Goal: Task Accomplishment & Management: Manage account settings

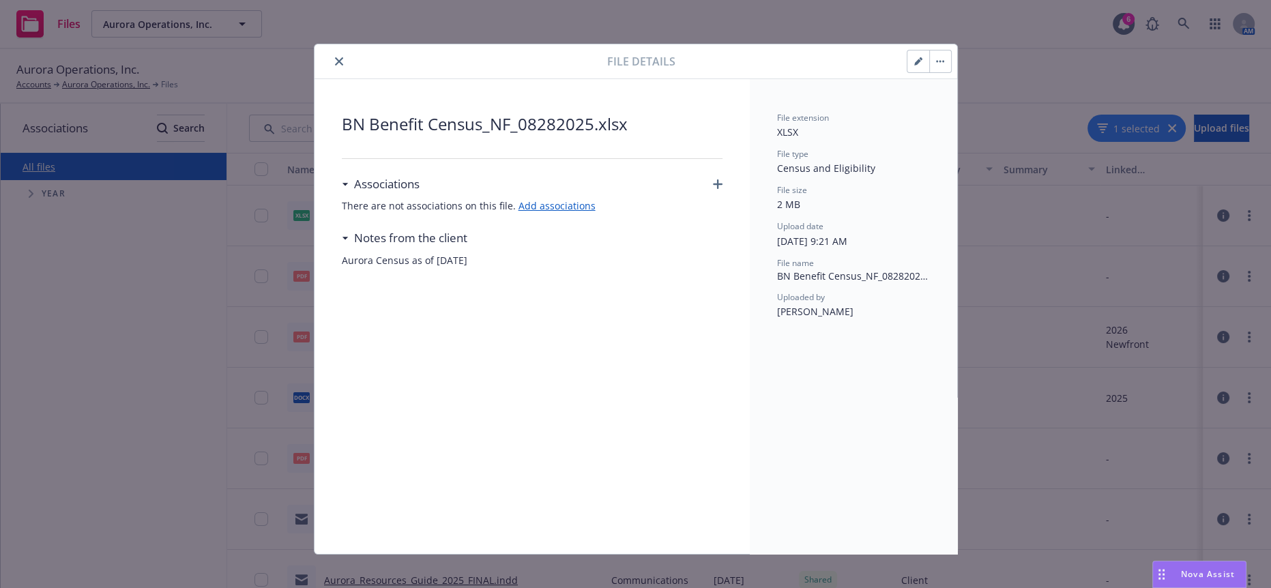
click at [463, 397] on div "BN Benefit Census_NF_08282025.xlsx Associations There are not associations on t…" at bounding box center [532, 316] width 381 height 409
click at [335, 59] on icon "close" at bounding box center [339, 61] width 8 height 8
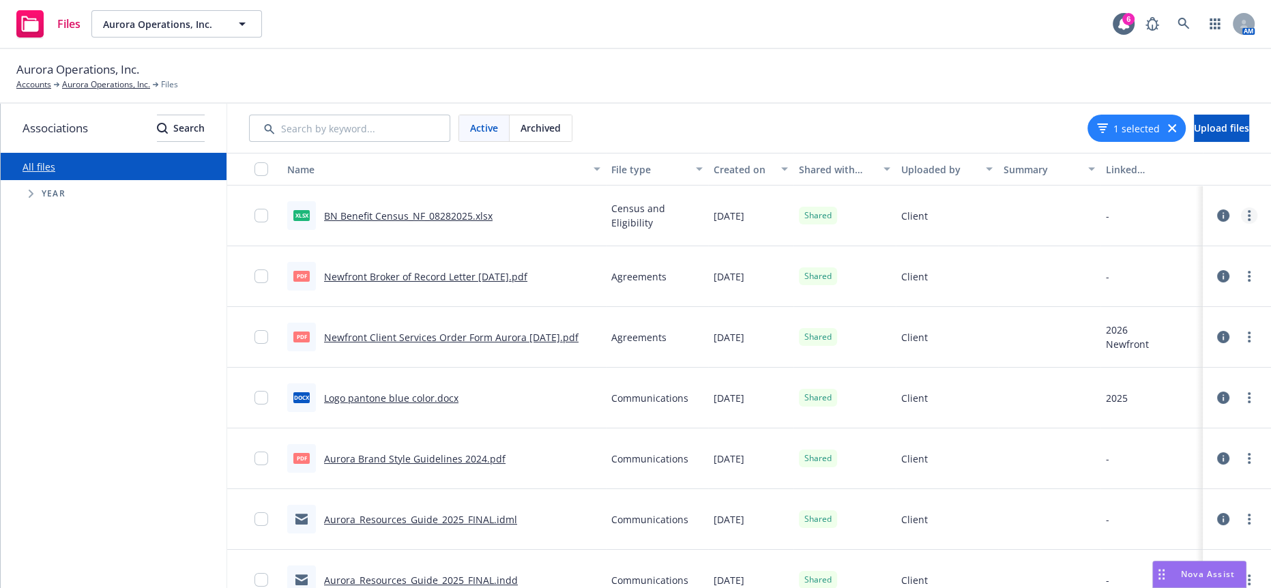
click at [1241, 207] on link "more" at bounding box center [1249, 215] width 16 height 16
click at [1207, 281] on link "Download" at bounding box center [1178, 287] width 136 height 27
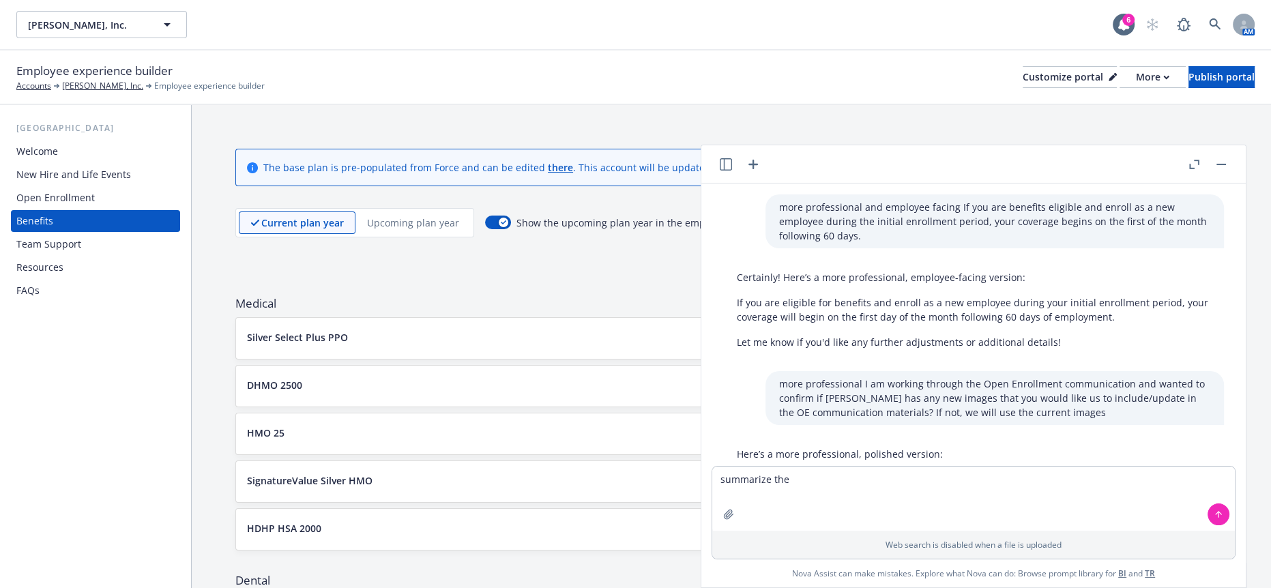
scroll to position [2845, 0]
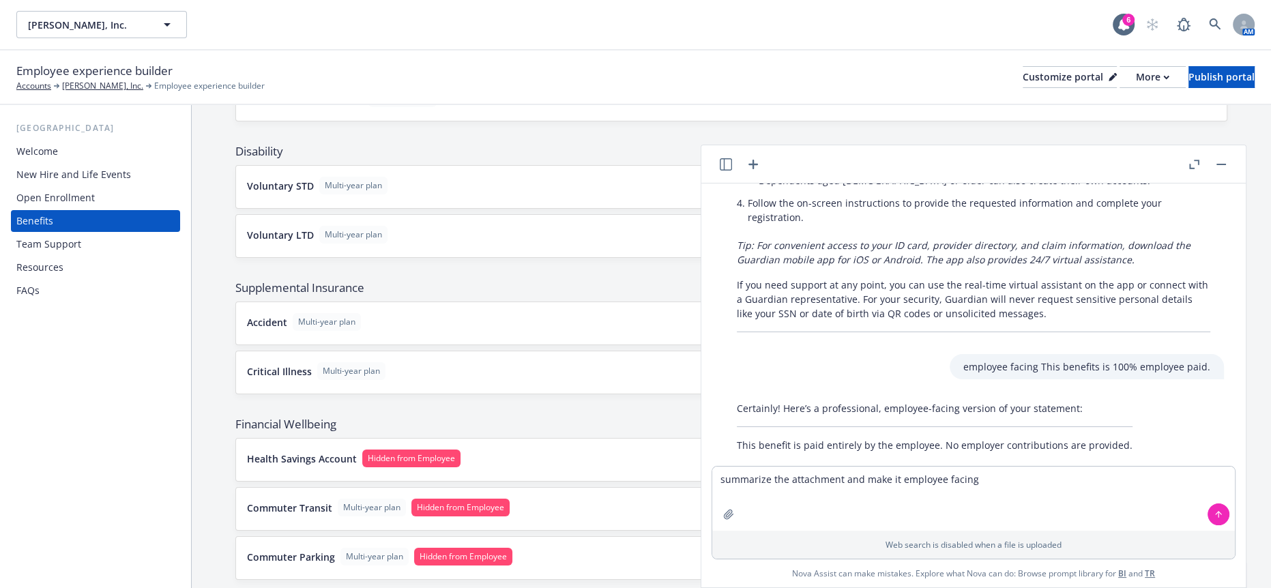
type textarea "summarize the attachment and make it employee facing"
click at [733, 518] on icon "button" at bounding box center [728, 514] width 9 height 9
click at [734, 520] on icon "button" at bounding box center [728, 514] width 11 height 11
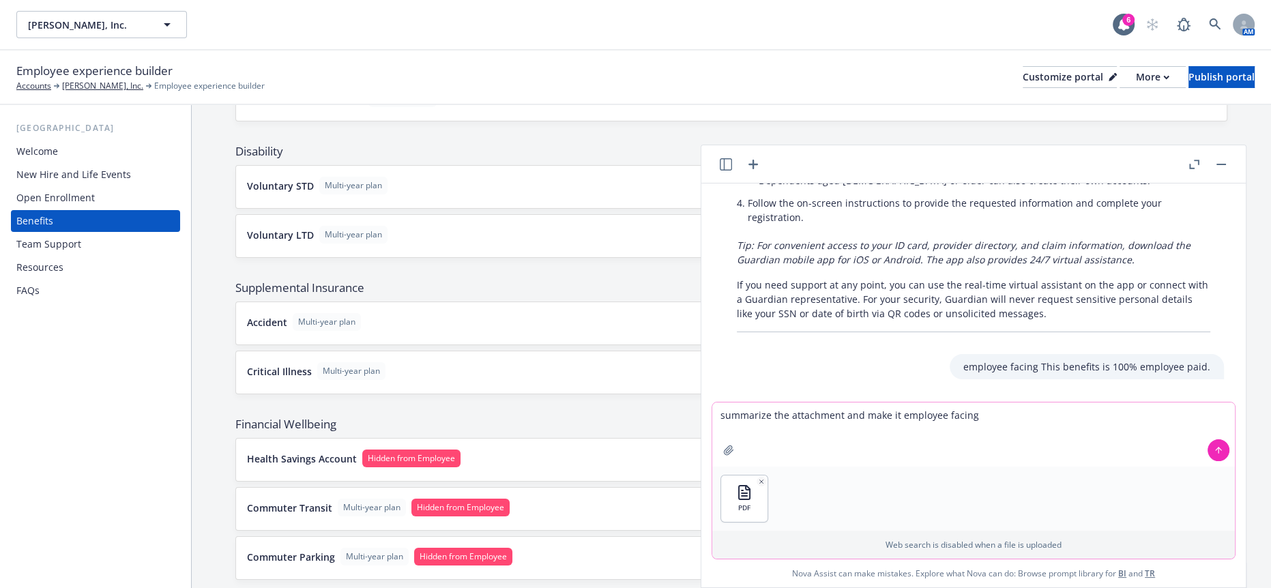
click at [718, 439] on button "button" at bounding box center [729, 450] width 22 height 22
click at [1214, 455] on icon at bounding box center [1219, 450] width 10 height 10
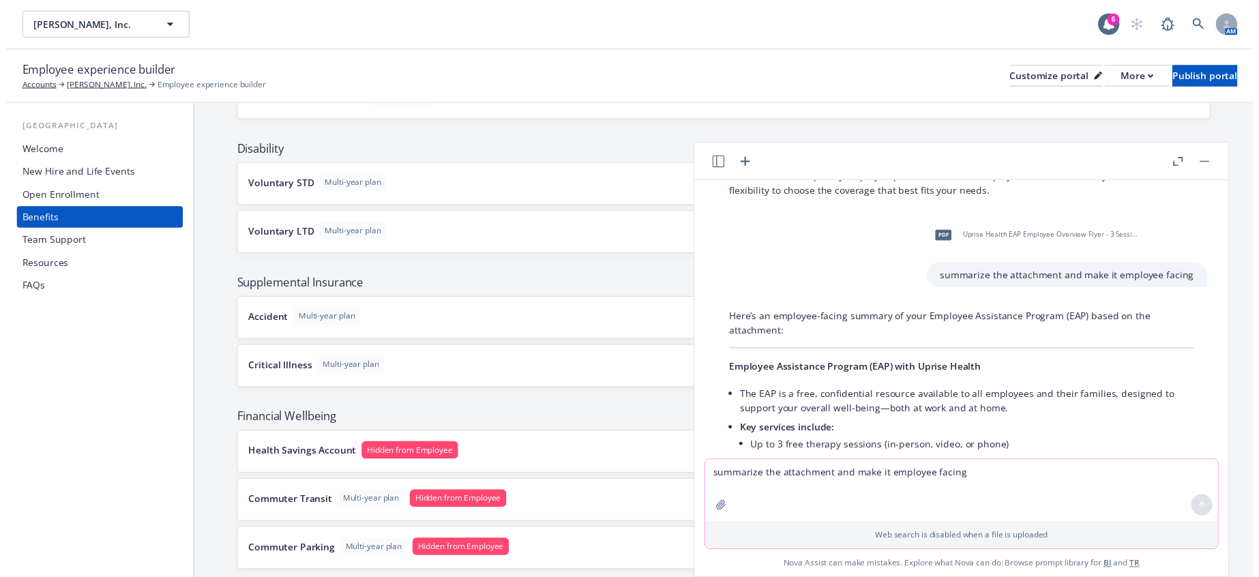
scroll to position [3206, 0]
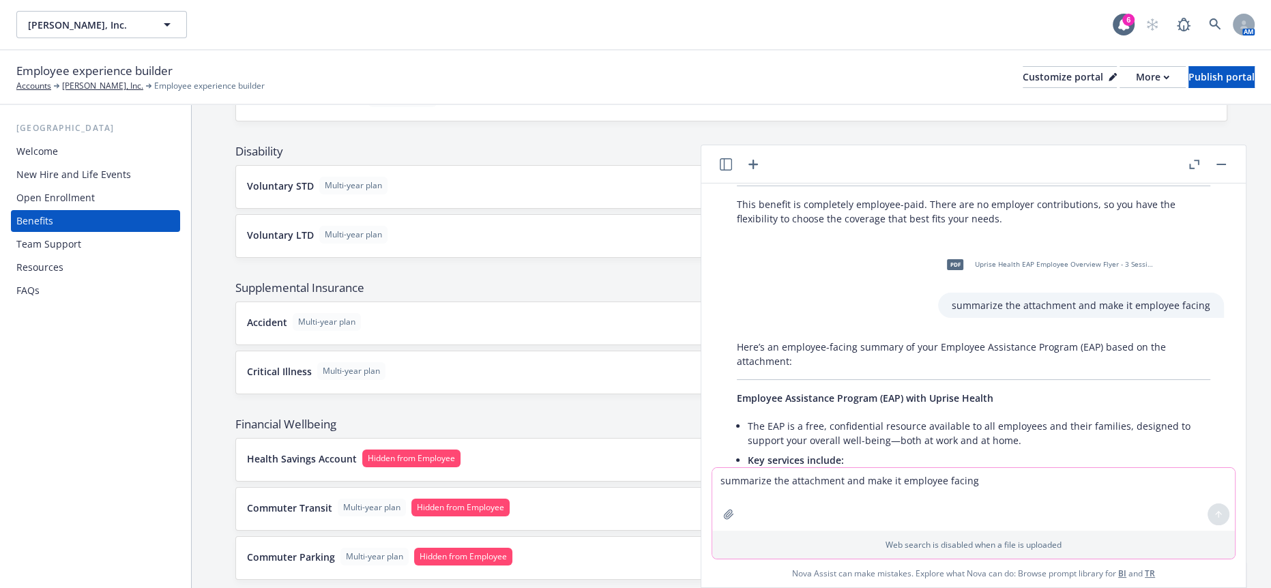
click at [1221, 162] on button "button" at bounding box center [1221, 164] width 16 height 16
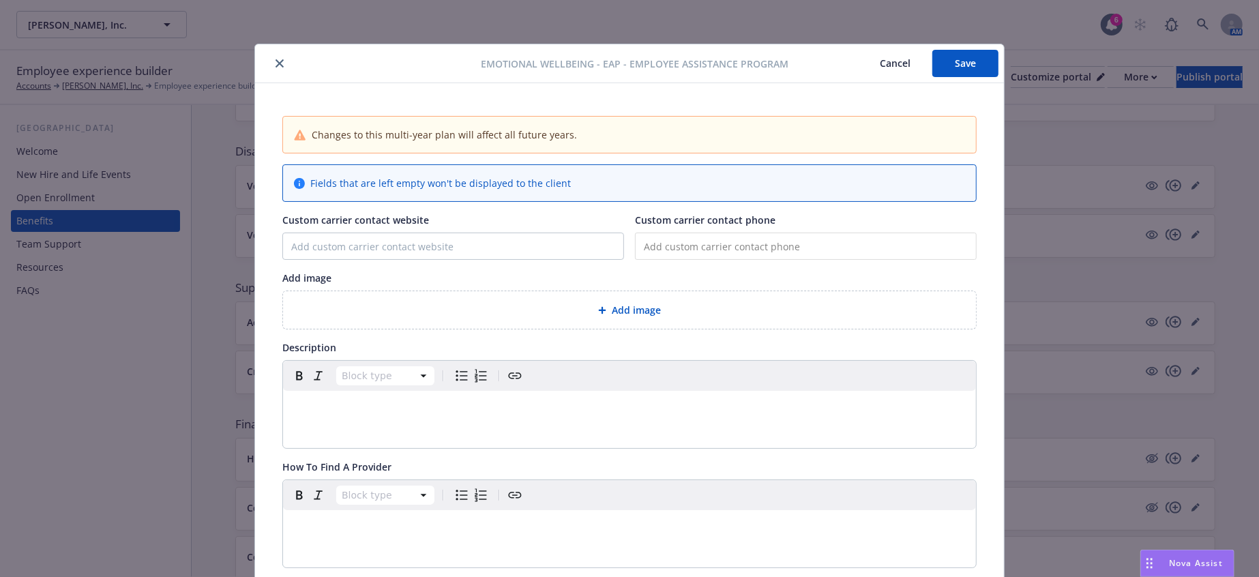
scroll to position [41, 0]
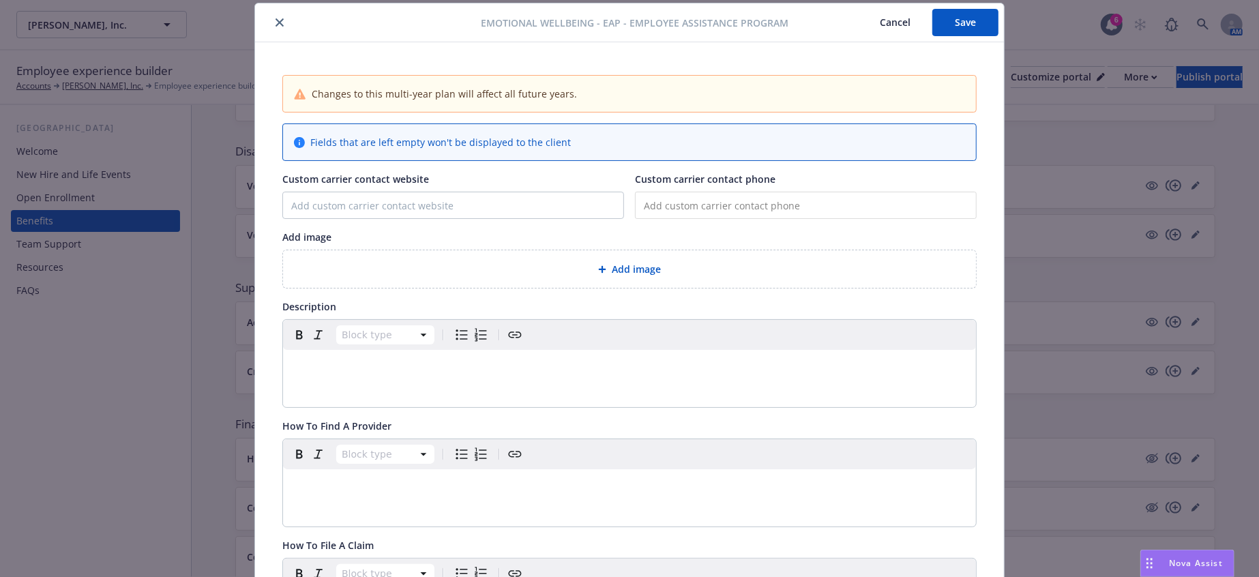
click at [355, 478] on p "editable markdown" at bounding box center [629, 486] width 677 height 16
click at [327, 350] on div "editable markdown" at bounding box center [629, 366] width 693 height 33
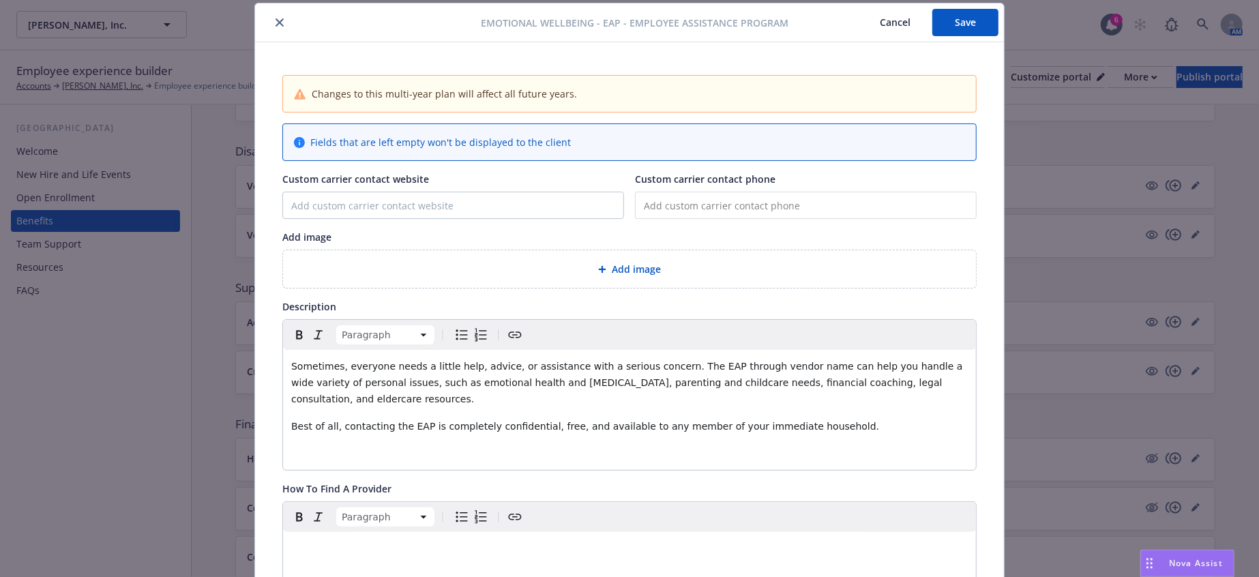
click at [1175, 557] on div "Nova Assist" at bounding box center [1187, 564] width 93 height 26
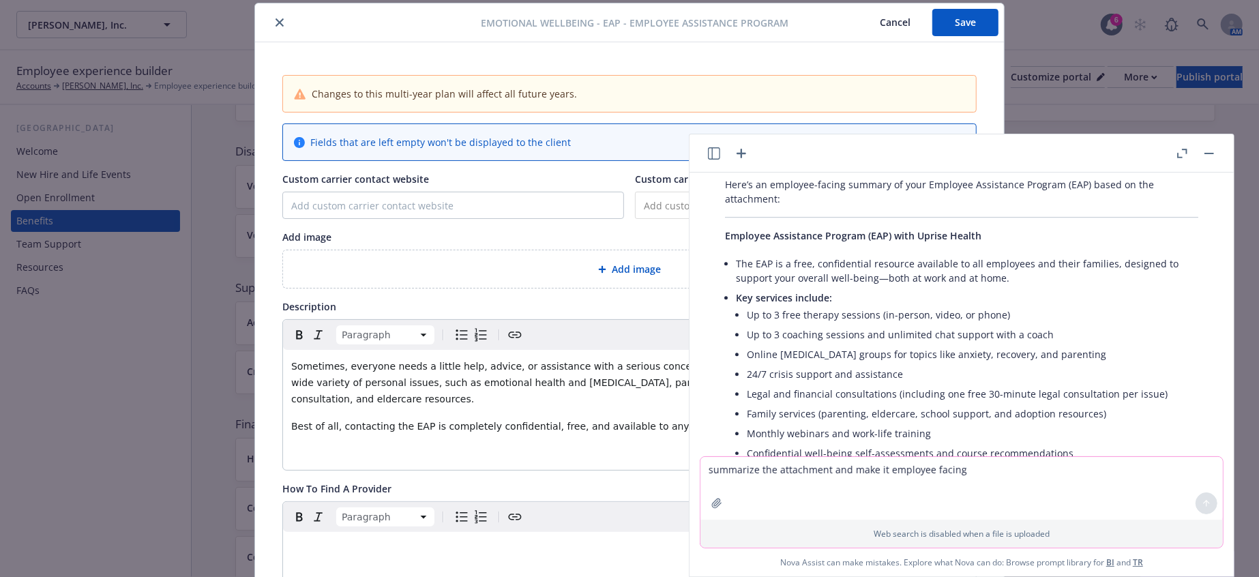
scroll to position [3433, 0]
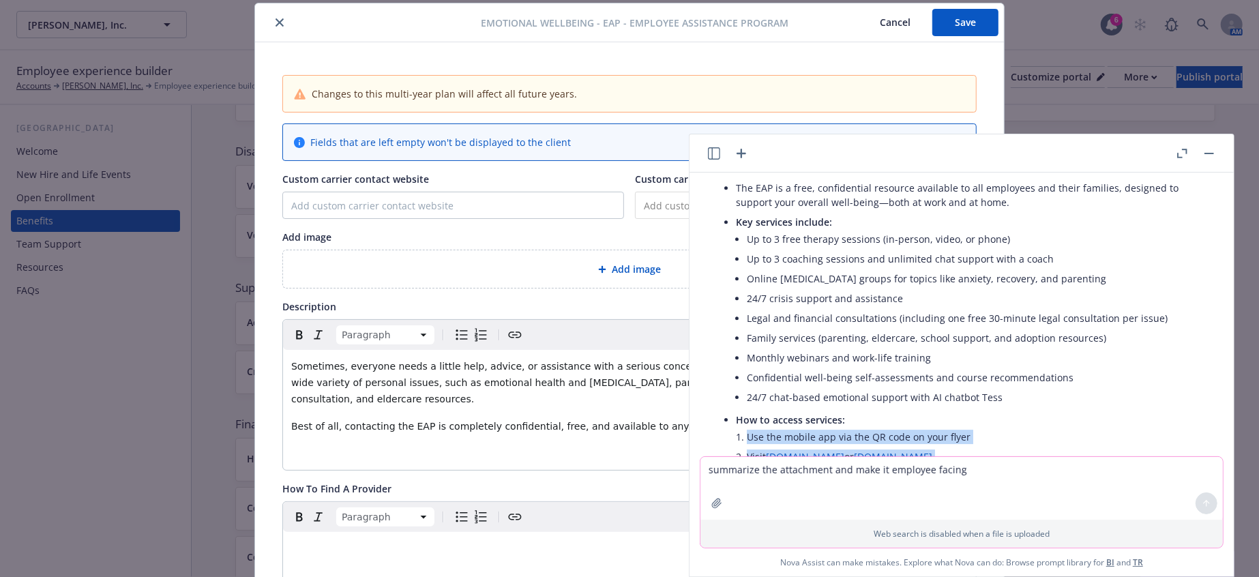
drag, startPoint x: 941, startPoint y: 379, endPoint x: 702, endPoint y: 269, distance: 263.7
click at [702, 269] on div "Here’s an employee-facing summary of your Employee Assistance Program (EAP) bas…" at bounding box center [962, 344] width 523 height 497
copy ul "Use the mobile app via the QR code on your flyer Visit [DOMAIN_NAME] or [DOMAIN…"
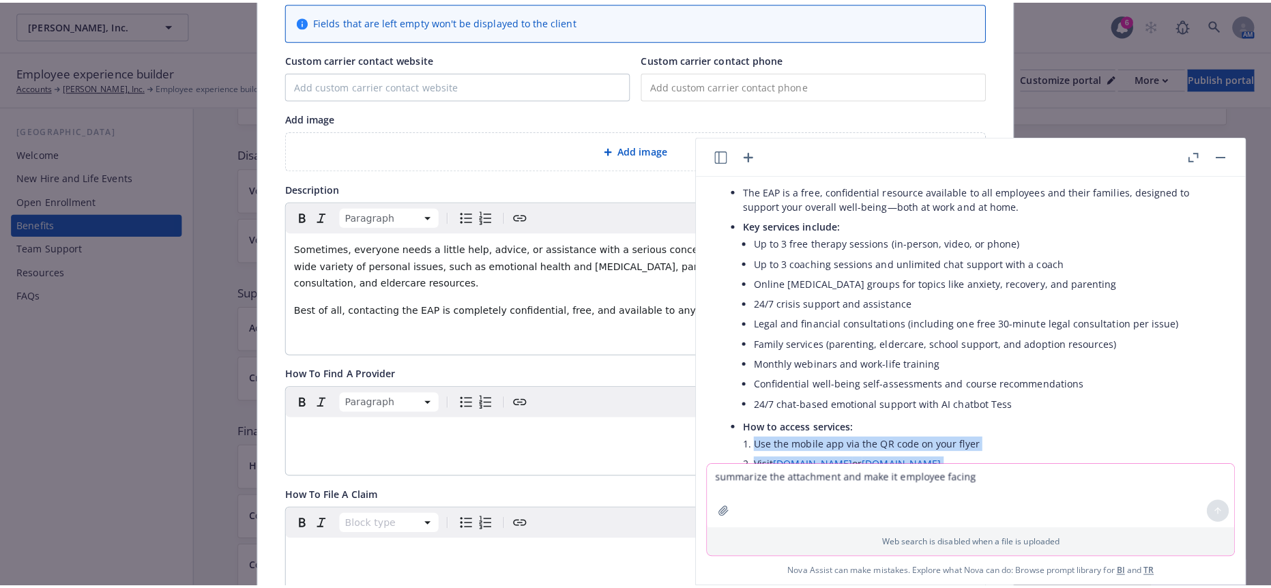
scroll to position [192, 0]
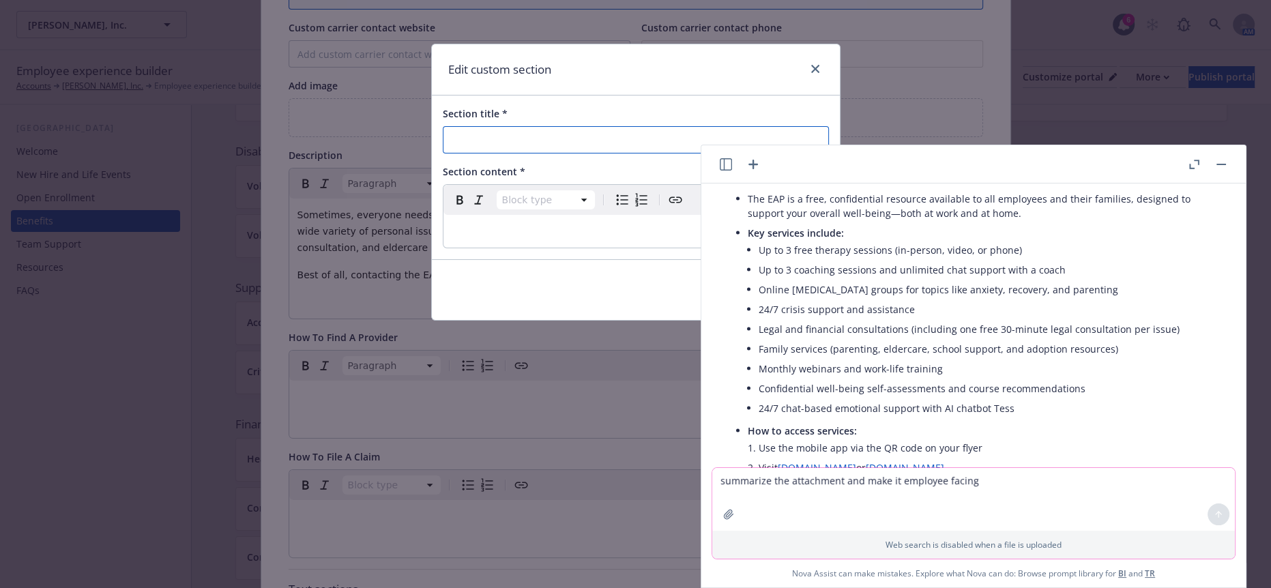
click at [555, 141] on input "Section title *" at bounding box center [636, 139] width 386 height 27
type input "How to access services"
select select "paragraph"
click at [561, 226] on div "editable markdown" at bounding box center [635, 231] width 385 height 33
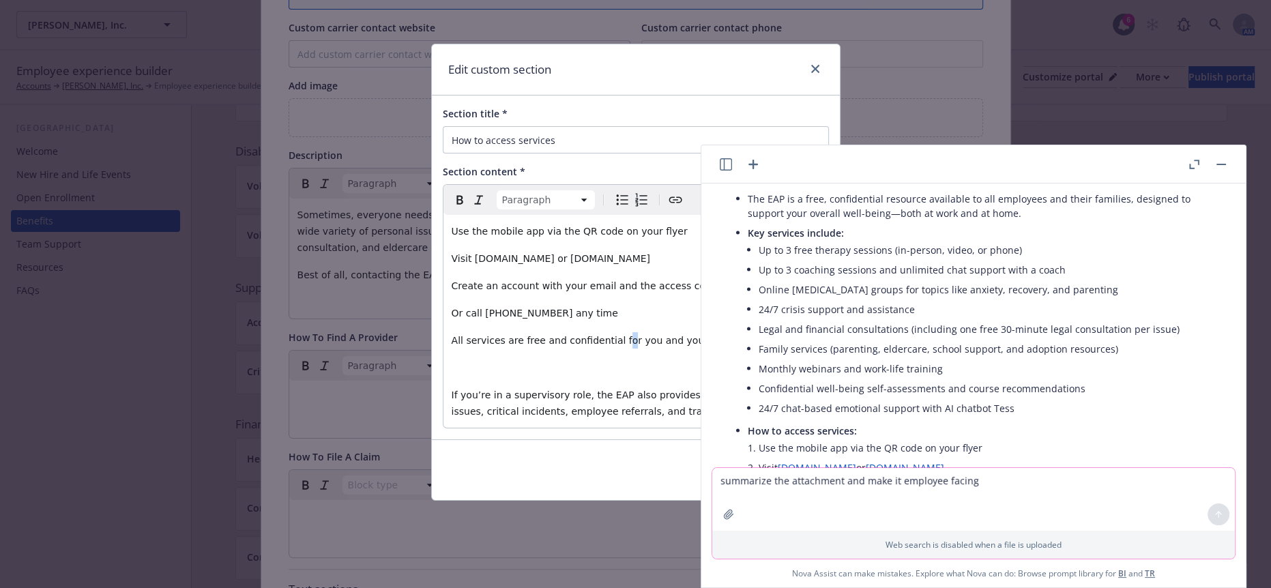
click at [589, 335] on span "All services are free and confidential for you and your family members." at bounding box center [622, 340] width 340 height 11
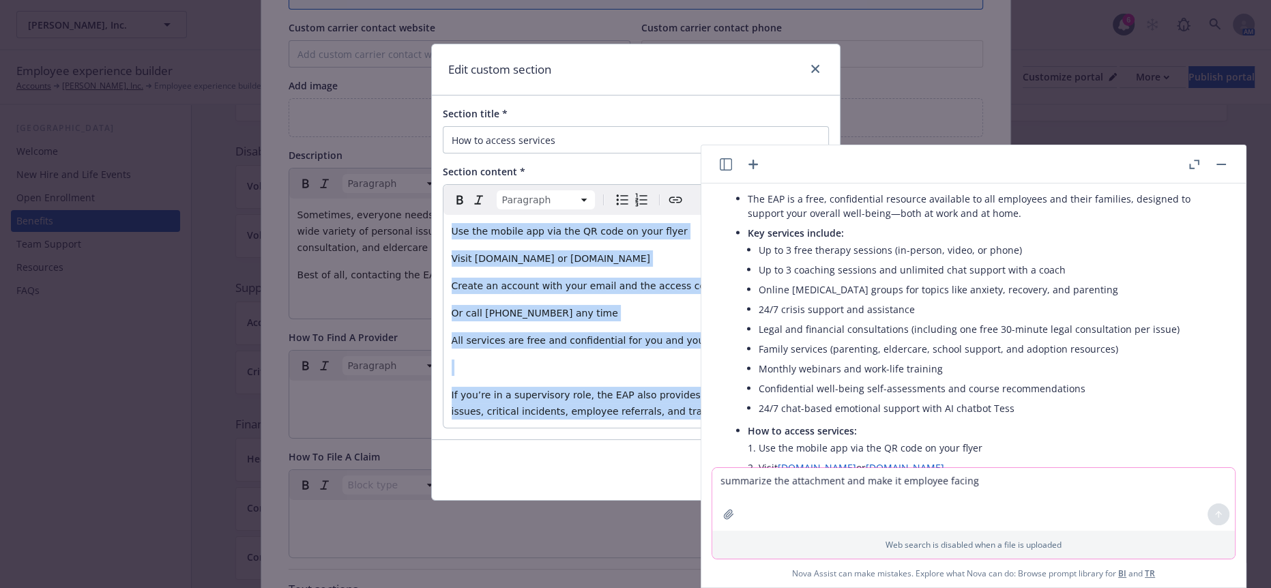
drag, startPoint x: 634, startPoint y: 377, endPoint x: 377, endPoint y: 114, distance: 367.1
click at [377, 114] on div "Edit custom section Section title * How to access services Section content * Pa…" at bounding box center [635, 294] width 1271 height 588
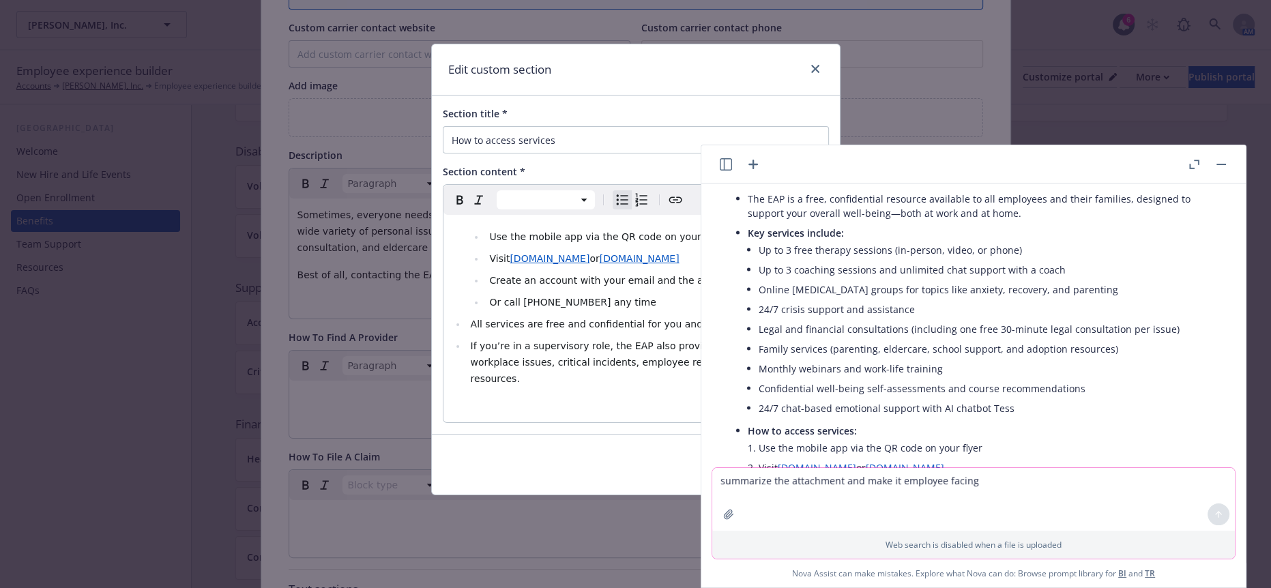
click at [549, 340] on span "If you’re in a supervisory role, the EAP also provides support with workplace i…" at bounding box center [634, 362] width 329 height 44
select select "paragraph"
click at [536, 398] on p "editable markdown" at bounding box center [636, 406] width 368 height 16
select select
click at [667, 229] on li "Use the mobile app via the QR code on your flyer" at bounding box center [652, 237] width 334 height 16
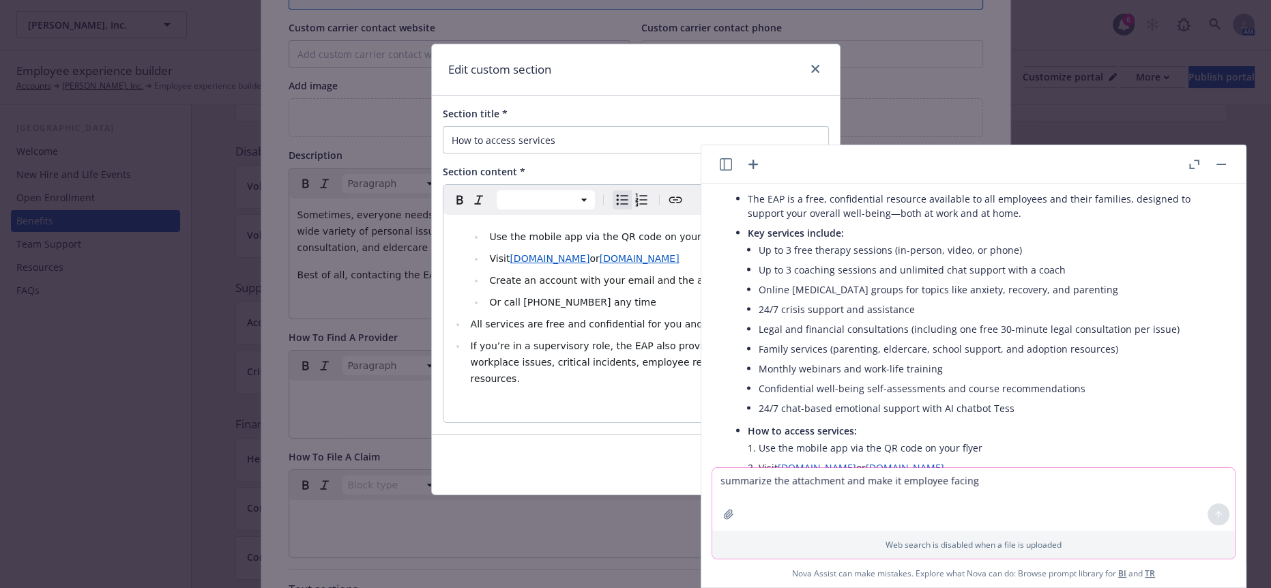
select select "paragraph"
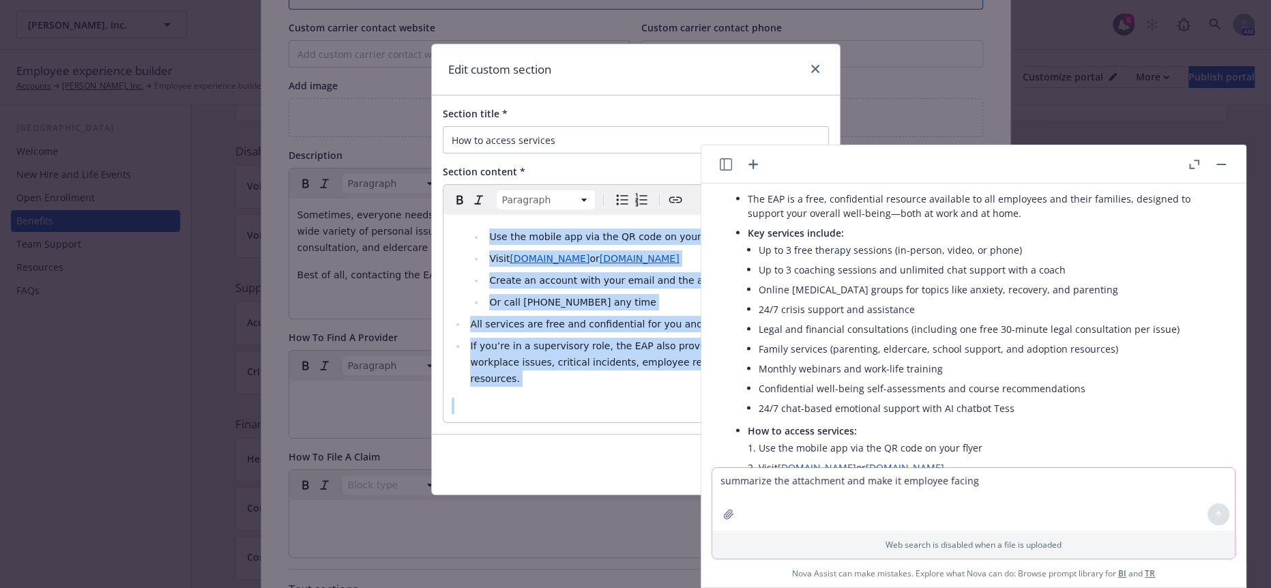
drag, startPoint x: 669, startPoint y: 343, endPoint x: 439, endPoint y: 214, distance: 263.9
click at [439, 214] on div "Section title * How to access services Section content * Paragraph Paragraph He…" at bounding box center [636, 265] width 408 height 338
copy ul "Use the mobile app via the QR code on your flyer below. Visit [DOMAIN_NAME] or …"
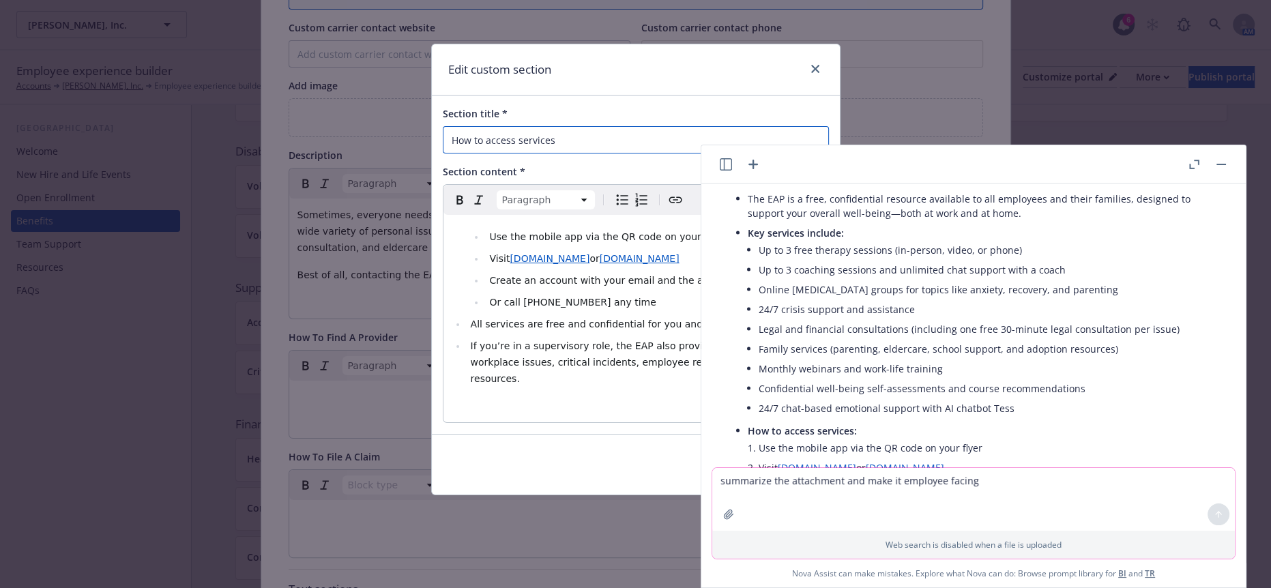
click at [488, 136] on input "How to access services" at bounding box center [636, 139] width 386 height 27
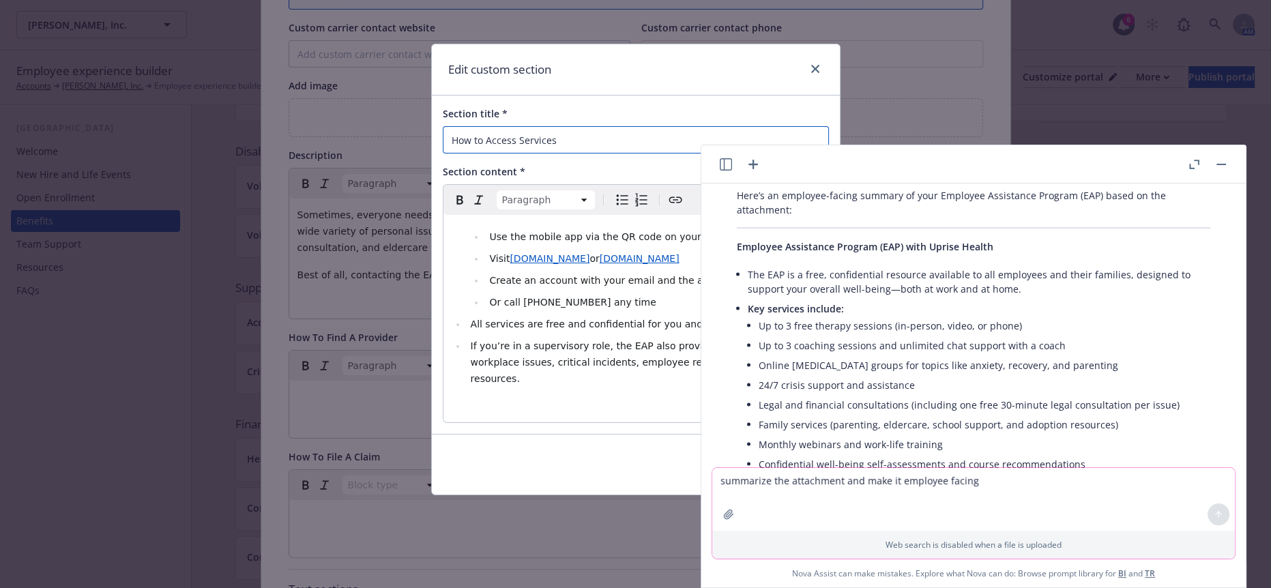
type input "How to Access Services"
click at [523, 338] on li "If you’re in a supervisory role, the EAP also provides support with workplace i…" at bounding box center [643, 362] width 353 height 49
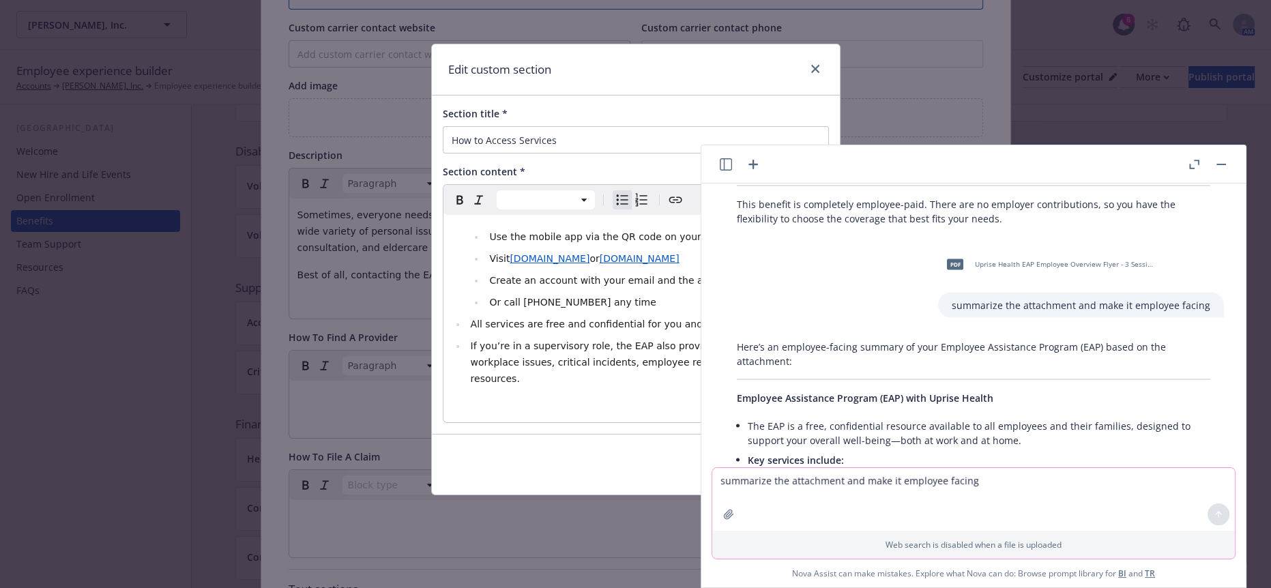
scroll to position [3281, 0]
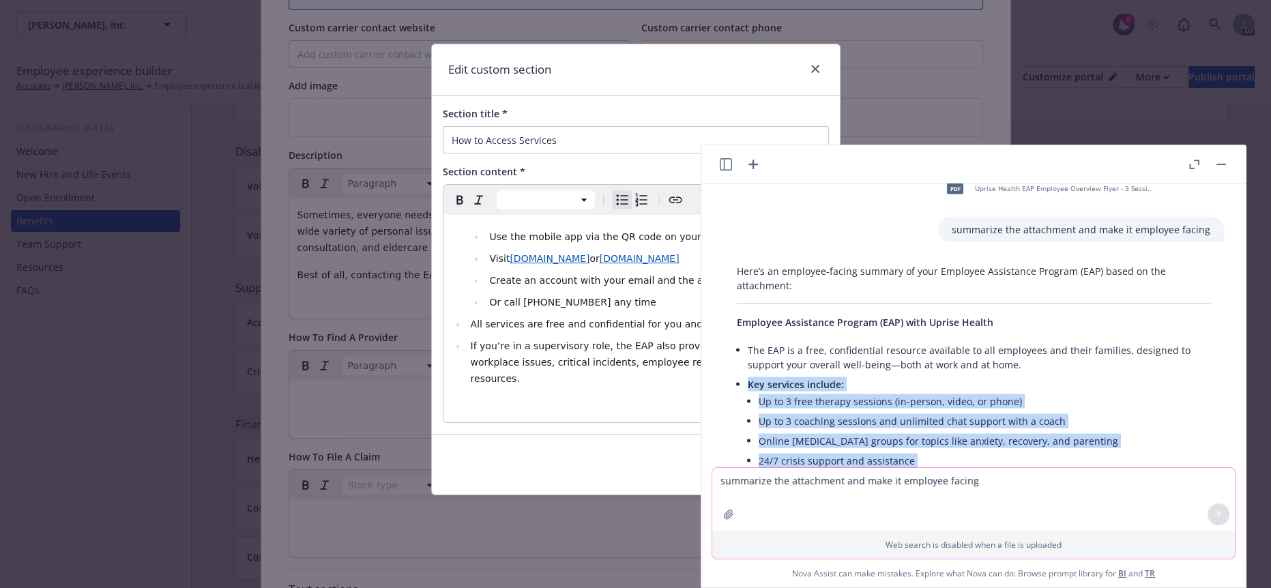
drag, startPoint x: 1006, startPoint y: 392, endPoint x: 735, endPoint y: 226, distance: 318.1
click at [748, 375] on li "Key services include: Up to 3 free therapy sessions (in-person, video, or phone…" at bounding box center [979, 474] width 463 height 198
copy li "Key services include: Up to 3 free therapy sessions (in-person, video, or phone…"
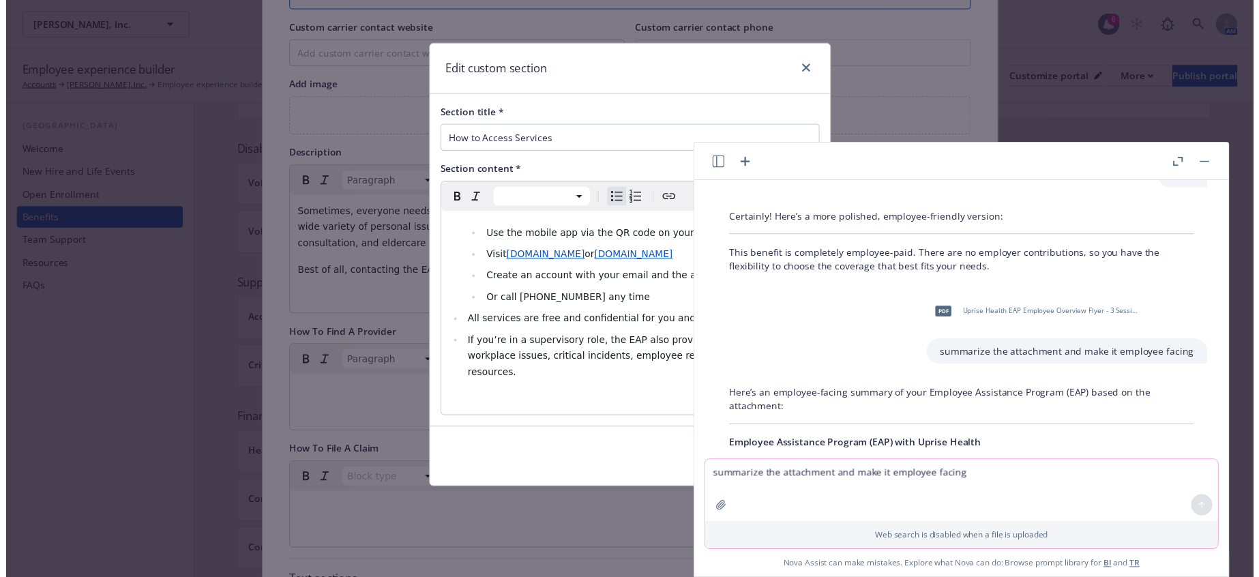
scroll to position [3130, 0]
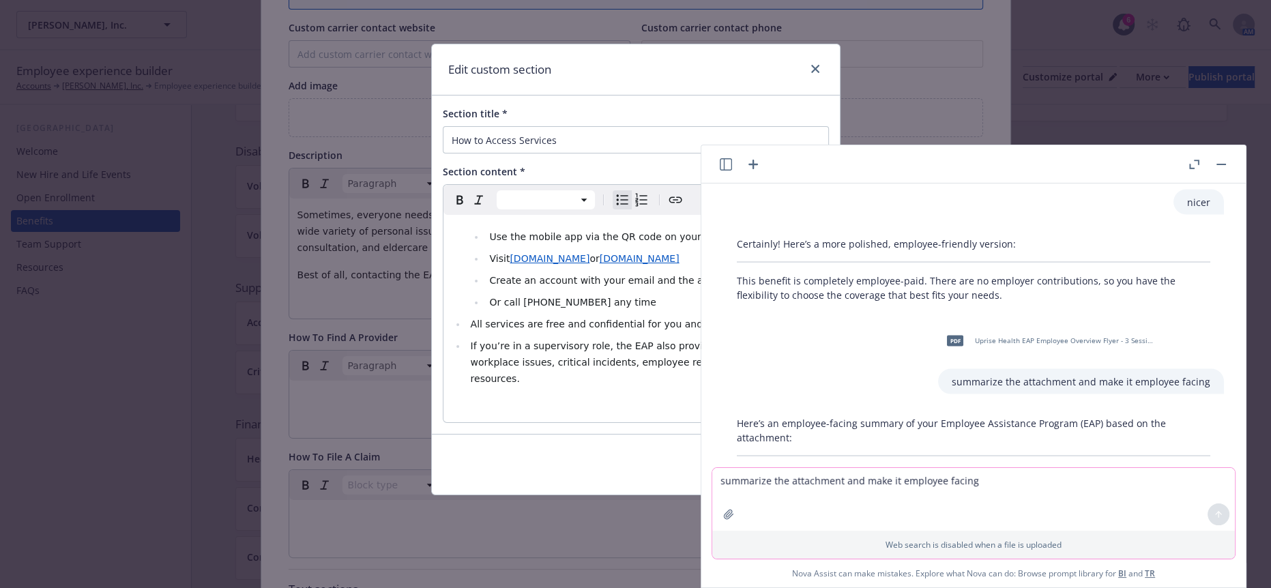
click at [584, 338] on li "If you’re in a supervisory role, the EAP also provides support with workplace i…" at bounding box center [643, 362] width 353 height 49
click at [1226, 158] on button "button" at bounding box center [1221, 164] width 16 height 16
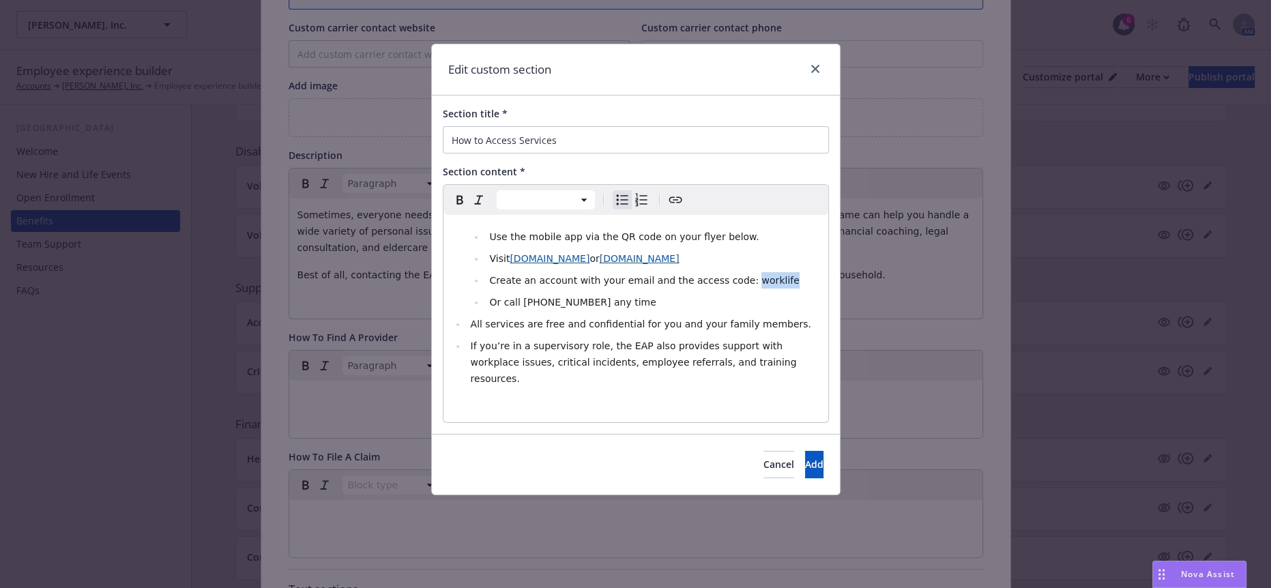
drag, startPoint x: 720, startPoint y: 263, endPoint x: 689, endPoint y: 260, distance: 31.6
click at [689, 272] on li "Create an account with your email and the access code: worklife" at bounding box center [652, 280] width 334 height 16
click at [454, 196] on icon "button" at bounding box center [460, 200] width 16 height 16
click at [588, 297] on span "Or call [PHONE_NUMBER] any time" at bounding box center [572, 302] width 166 height 11
select select "paragraph"
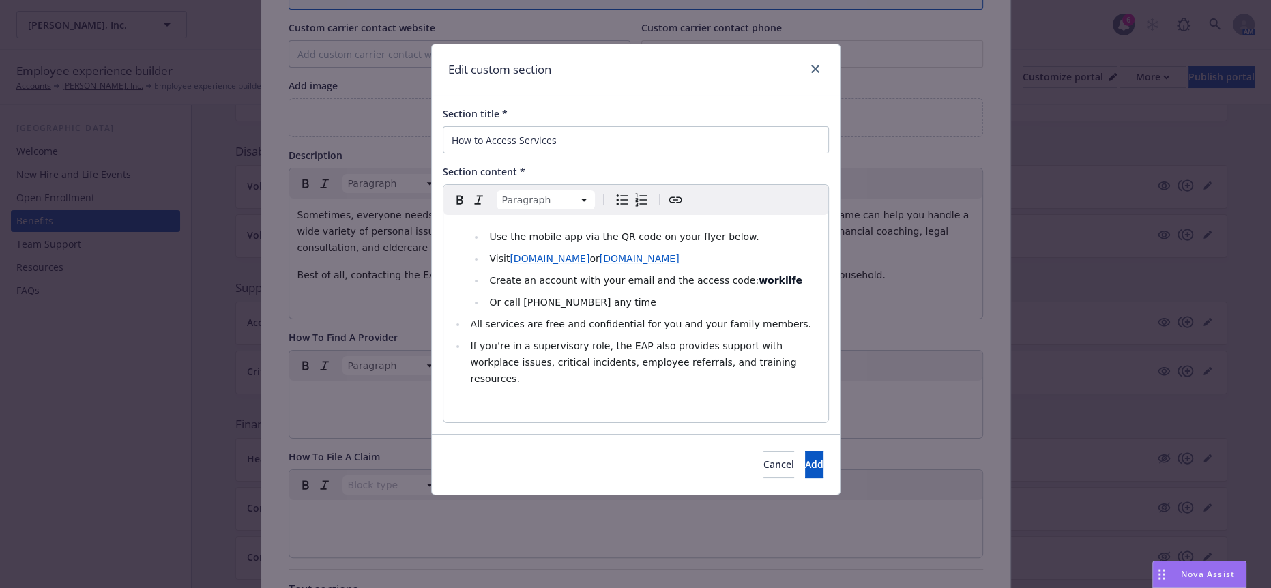
click at [564, 398] on p "editable markdown" at bounding box center [636, 406] width 368 height 16
select select
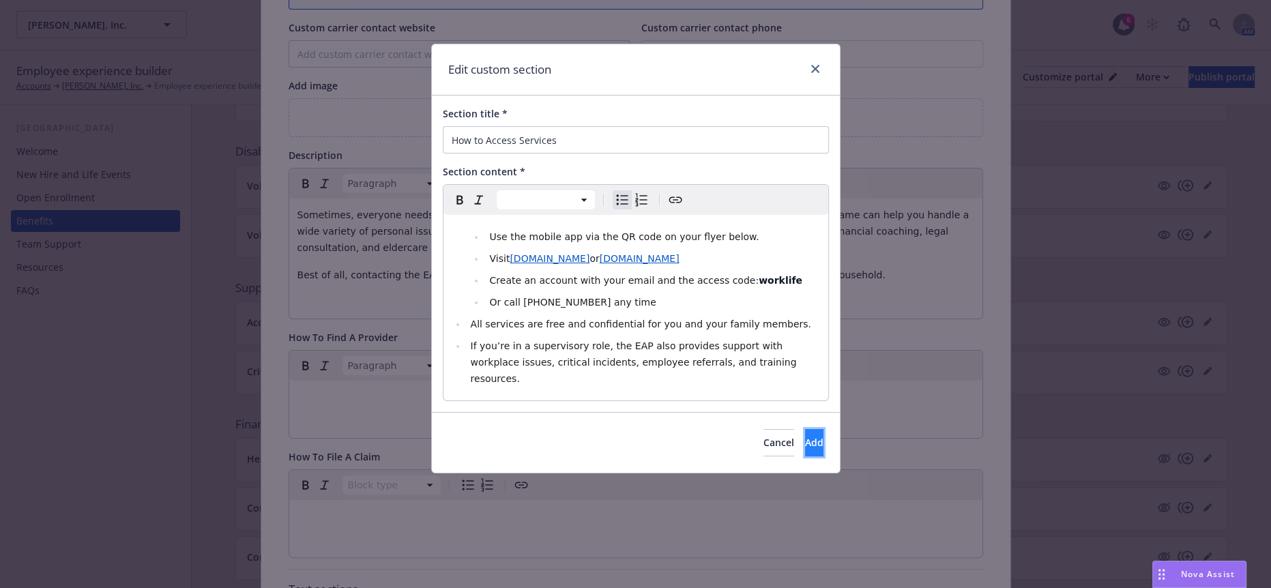
click at [808, 429] on button "Add" at bounding box center [814, 442] width 18 height 27
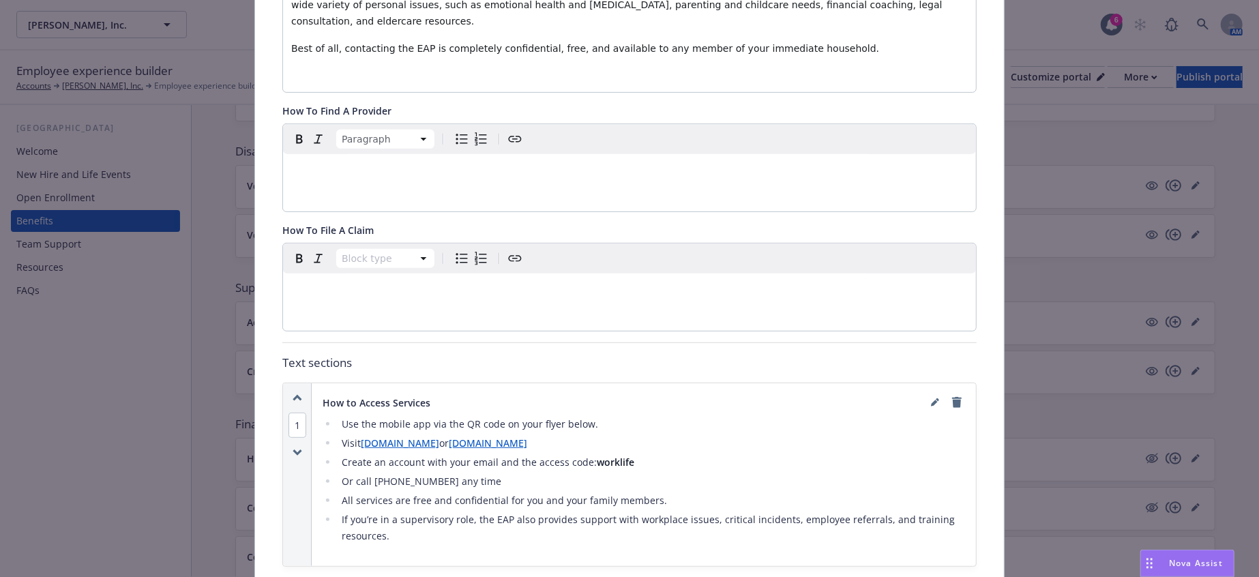
scroll to position [420, 0]
click at [922, 394] on div "How to Access Services" at bounding box center [644, 402] width 643 height 16
click at [931, 400] on icon "editPencil" at bounding box center [934, 403] width 7 height 7
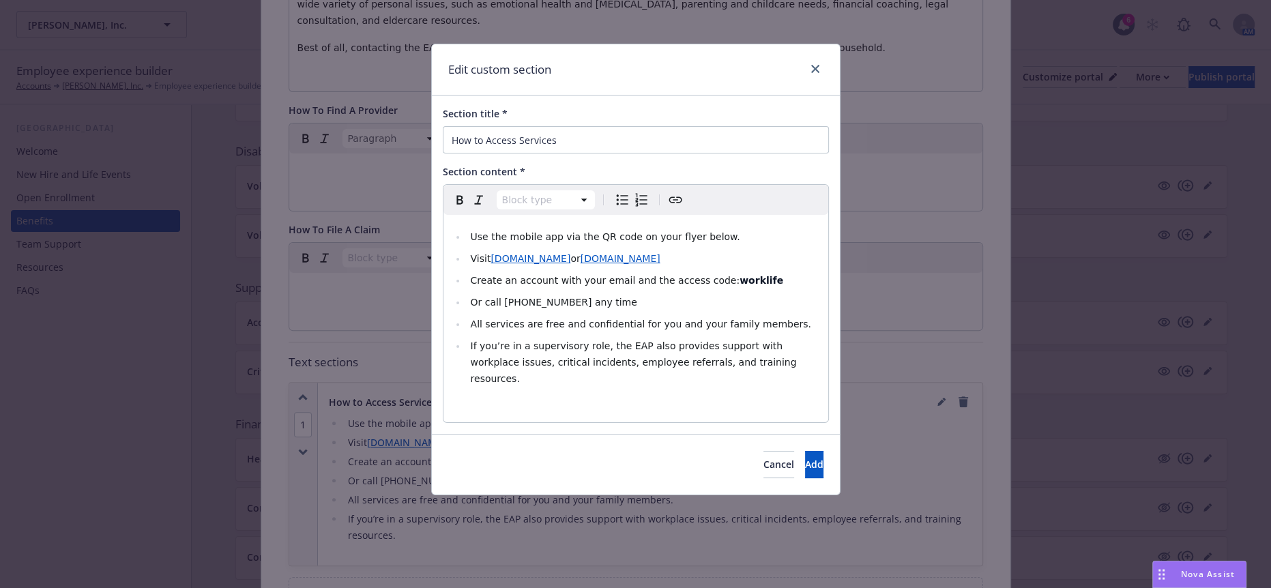
select select
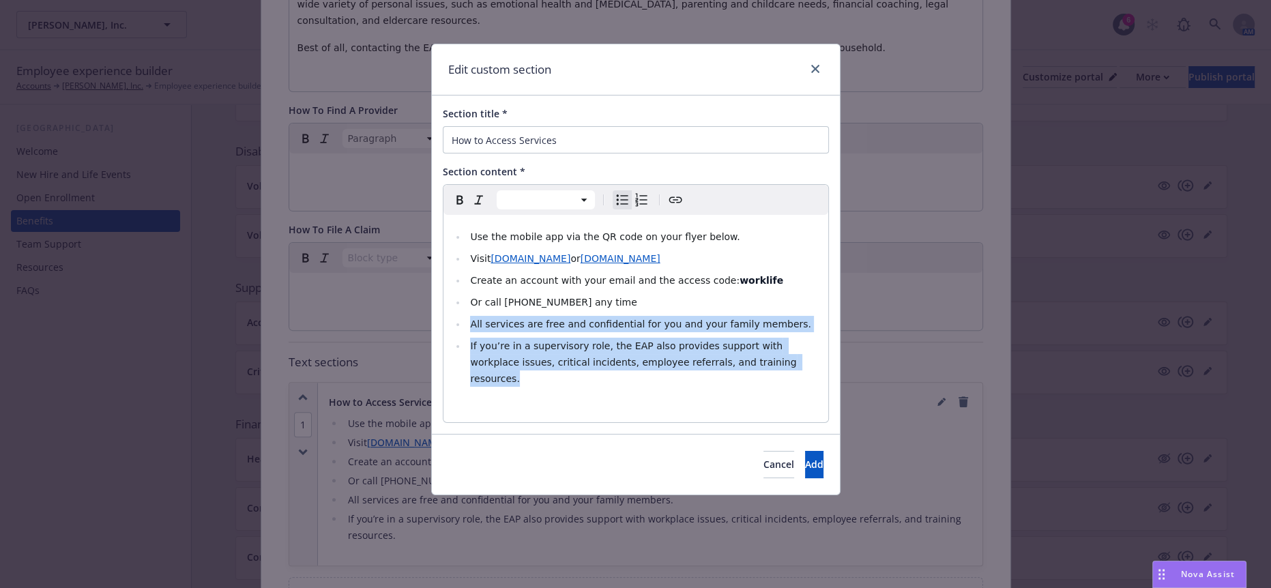
drag, startPoint x: 688, startPoint y: 334, endPoint x: 443, endPoint y: 298, distance: 247.5
click at [443, 298] on div "Use the mobile app via the QR code on your flyer below. Visit [DOMAIN_NAME] or …" at bounding box center [635, 318] width 385 height 207
click at [805, 458] on span "Add" at bounding box center [814, 464] width 18 height 13
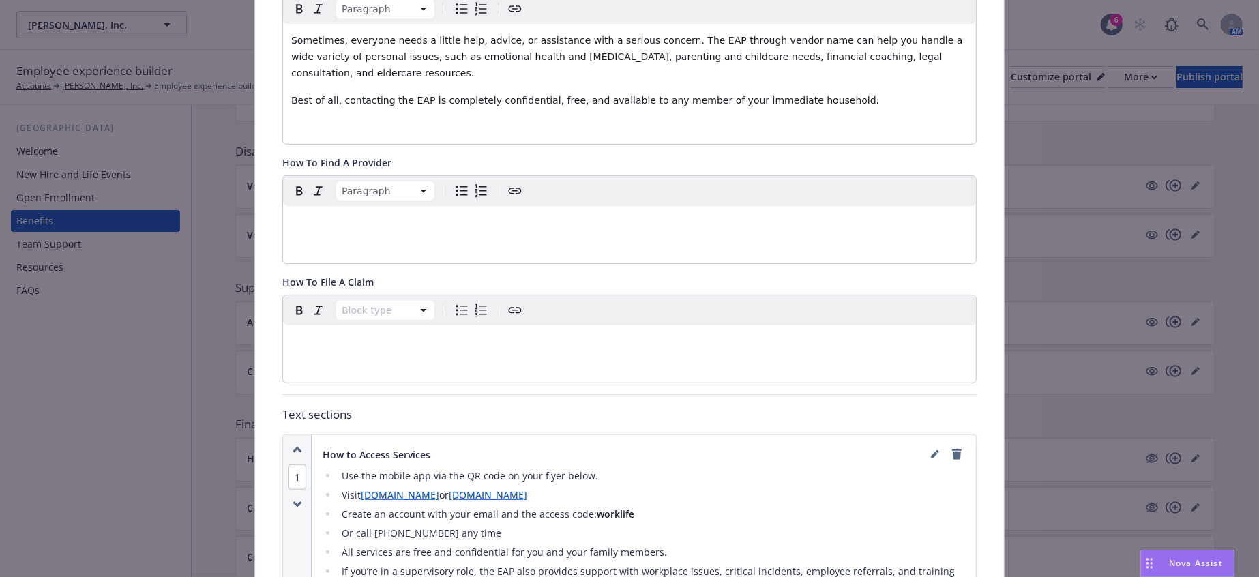
scroll to position [268, 0]
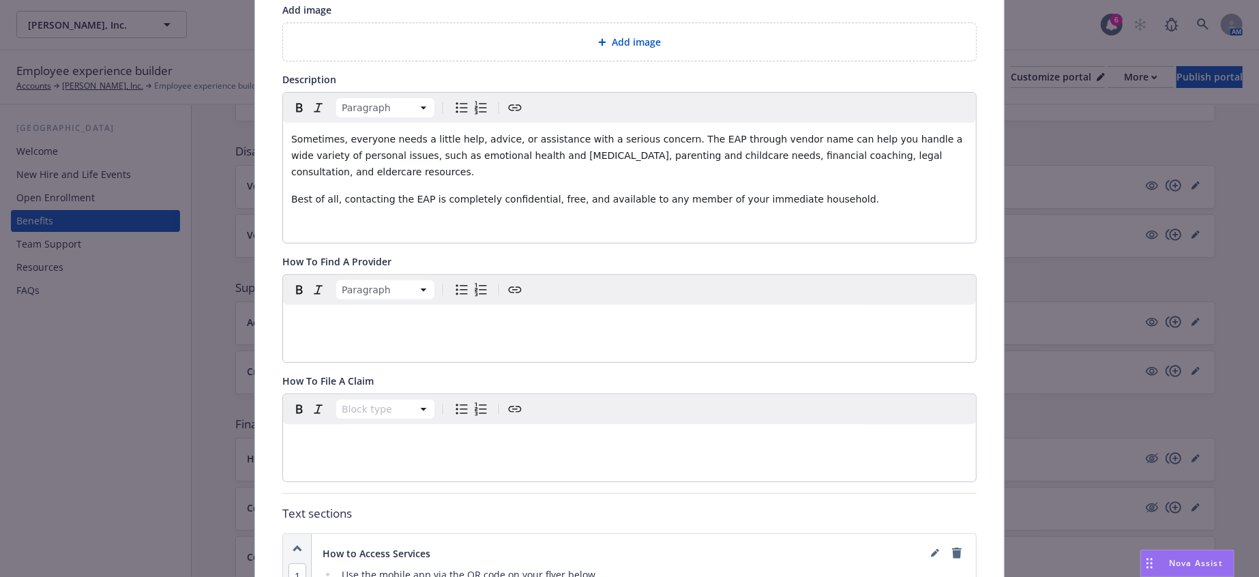
click at [780, 191] on p "Best of all, contacting the EAP is completely confidential, free, and available…" at bounding box center [629, 199] width 677 height 16
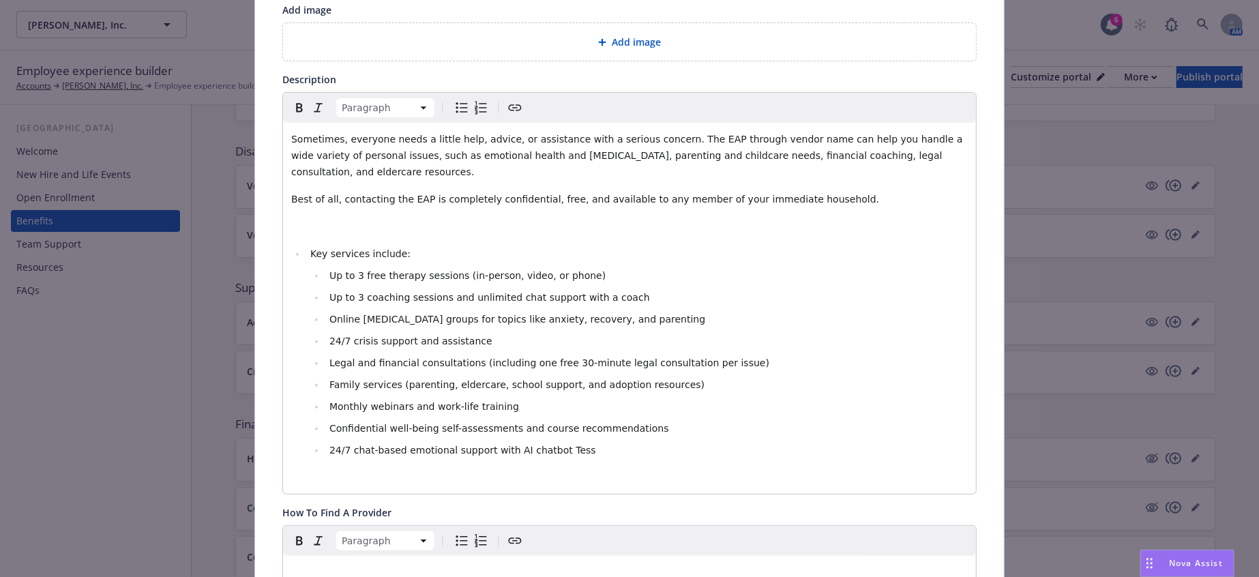
click at [301, 218] on p "editable markdown" at bounding box center [629, 226] width 677 height 16
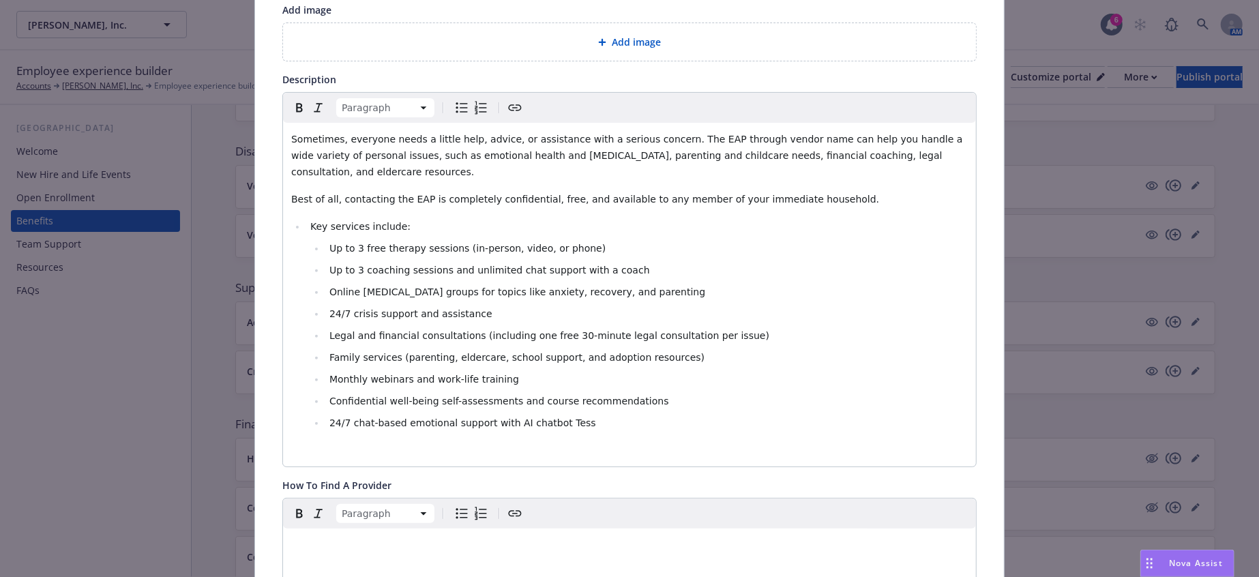
click at [344, 442] on p "editable markdown" at bounding box center [629, 450] width 677 height 16
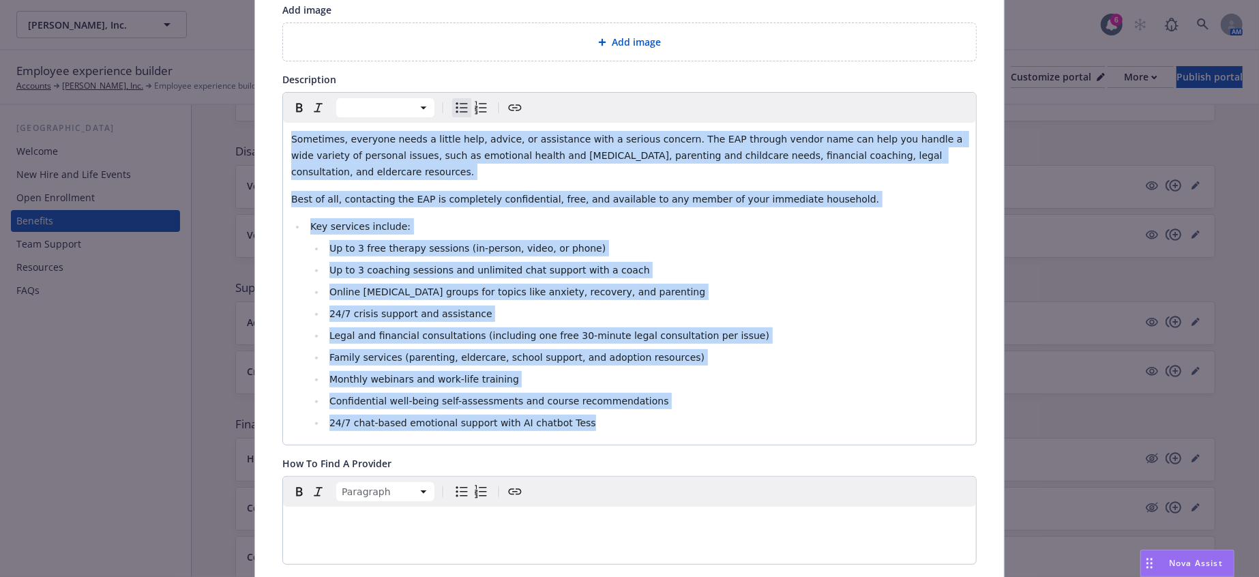
drag, startPoint x: 529, startPoint y: 345, endPoint x: 279, endPoint y: 99, distance: 350.2
click at [283, 123] on div "Sometimes, everyone needs a little help, advice, or assistance with a serious c…" at bounding box center [629, 284] width 693 height 322
copy div "Sometimes, everyone needs a little help, advice, or assistance with a serious c…"
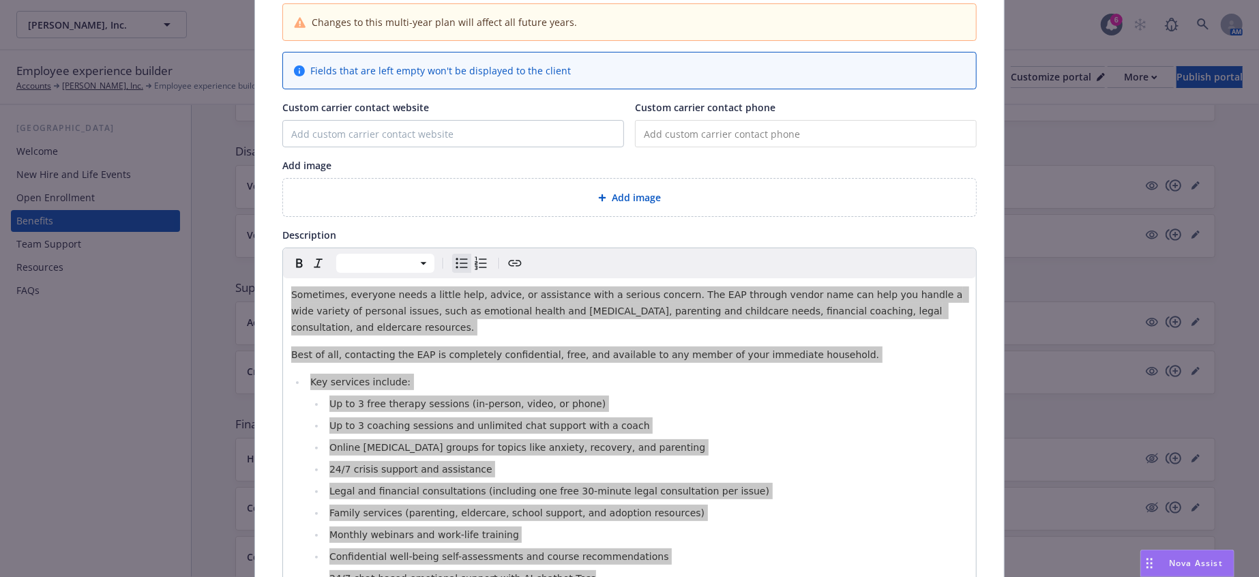
scroll to position [41, 0]
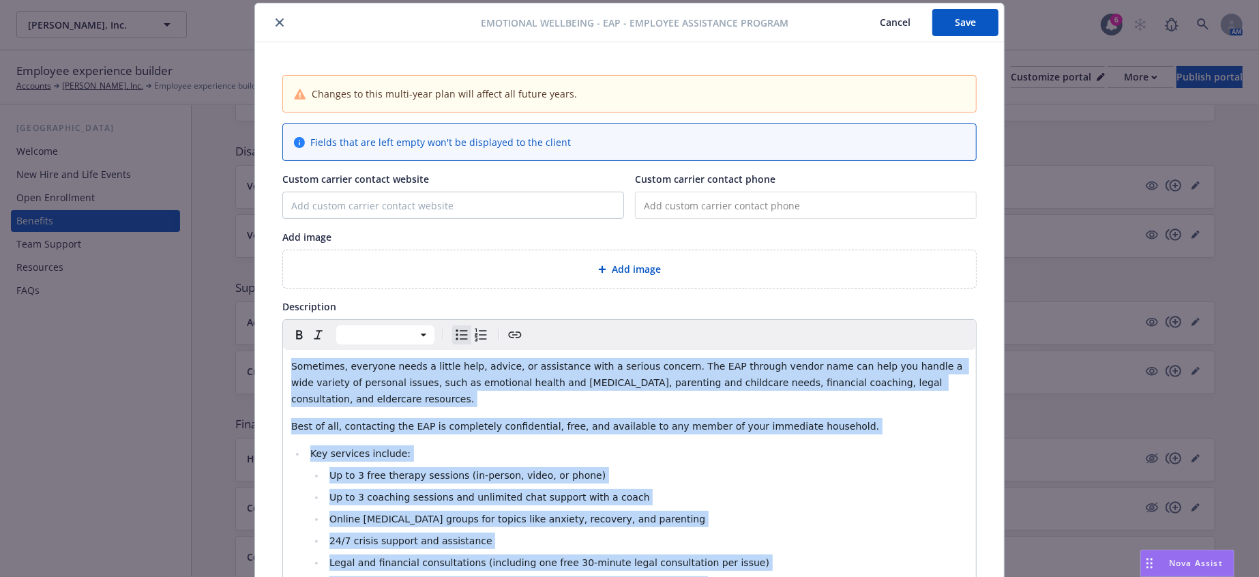
click at [654, 533] on li "24/7 crisis support and assistance" at bounding box center [646, 541] width 643 height 16
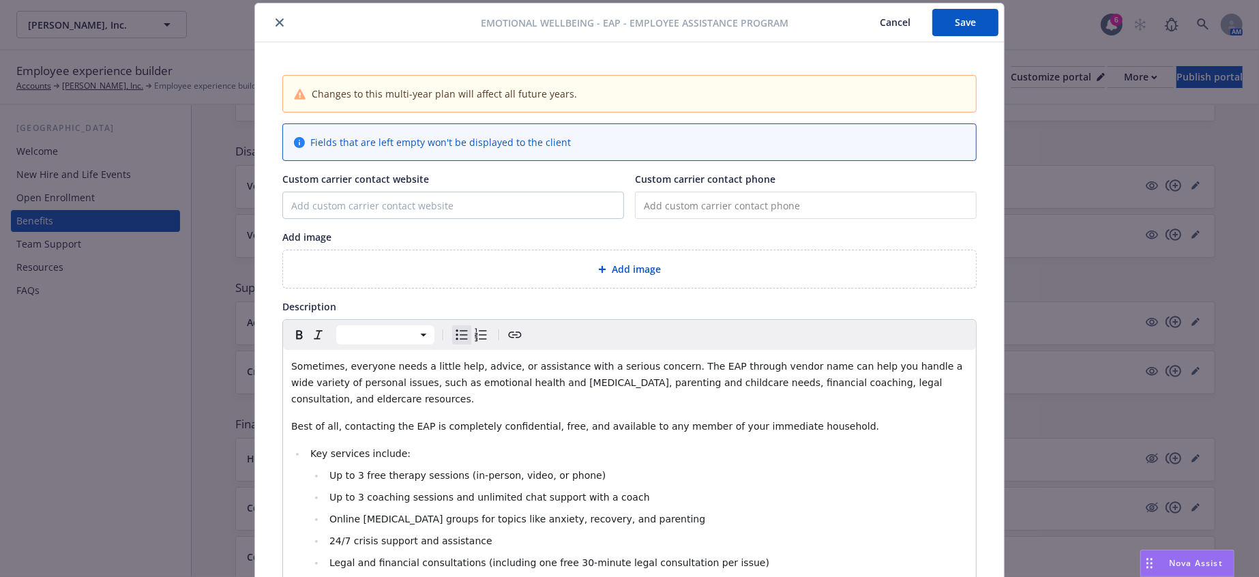
click at [772, 488] on ul "Up to 3 free therapy sessions (in-person, video, or phone) Up to 3 coaching ses…" at bounding box center [639, 562] width 658 height 191
click at [1192, 554] on div "Nova Assist" at bounding box center [1187, 564] width 93 height 26
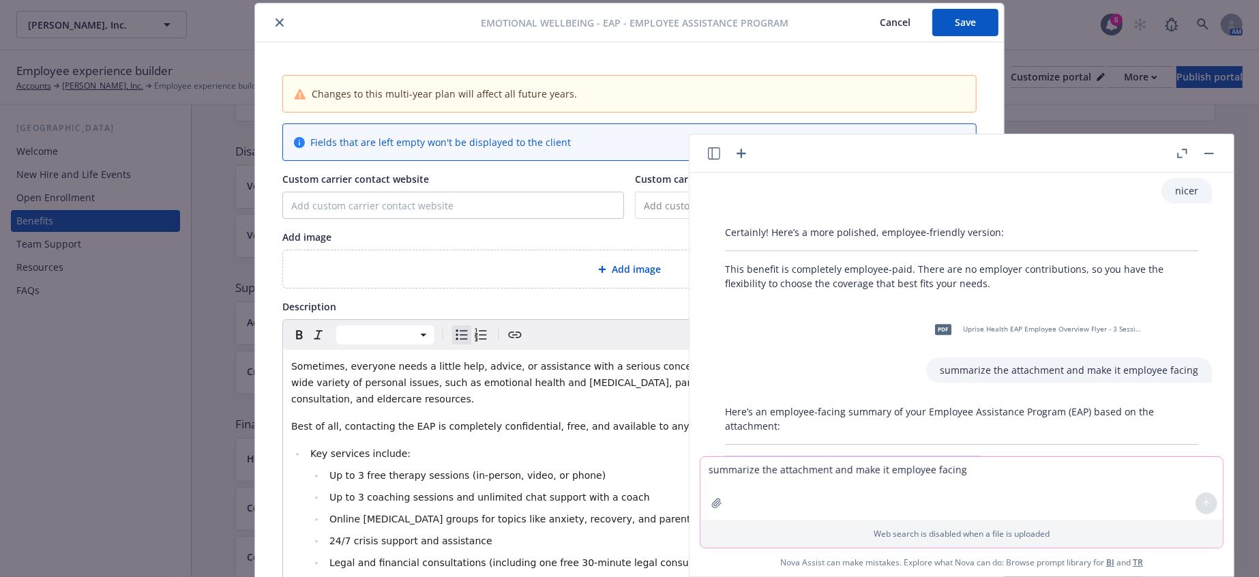
drag, startPoint x: 986, startPoint y: 304, endPoint x: 707, endPoint y: 295, distance: 279.8
copy span "Employee Assistance Program (EAP) with Uprise Health"
click at [372, 361] on span "Sometimes, everyone needs a little help, advice, or assistance with a serious c…" at bounding box center [628, 383] width 675 height 44
click at [291, 361] on span "Sometimes, everyone needs a little help, advice, or assistance with a serious c…" at bounding box center [628, 383] width 675 height 44
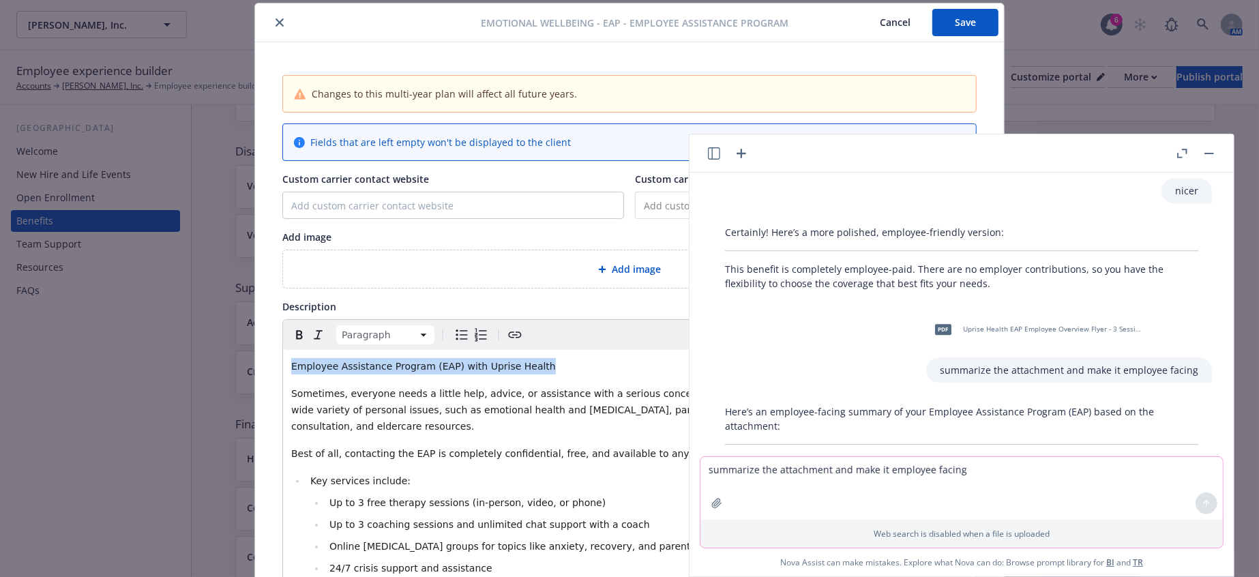
drag, startPoint x: 553, startPoint y: 334, endPoint x: 267, endPoint y: 327, distance: 286.6
click at [292, 327] on icon "button" at bounding box center [299, 335] width 16 height 16
click at [558, 358] on p "Employee Assistance Program (EAP) with Uprise Health" at bounding box center [629, 366] width 677 height 16
drag, startPoint x: 553, startPoint y: 344, endPoint x: 269, endPoint y: 343, distance: 283.8
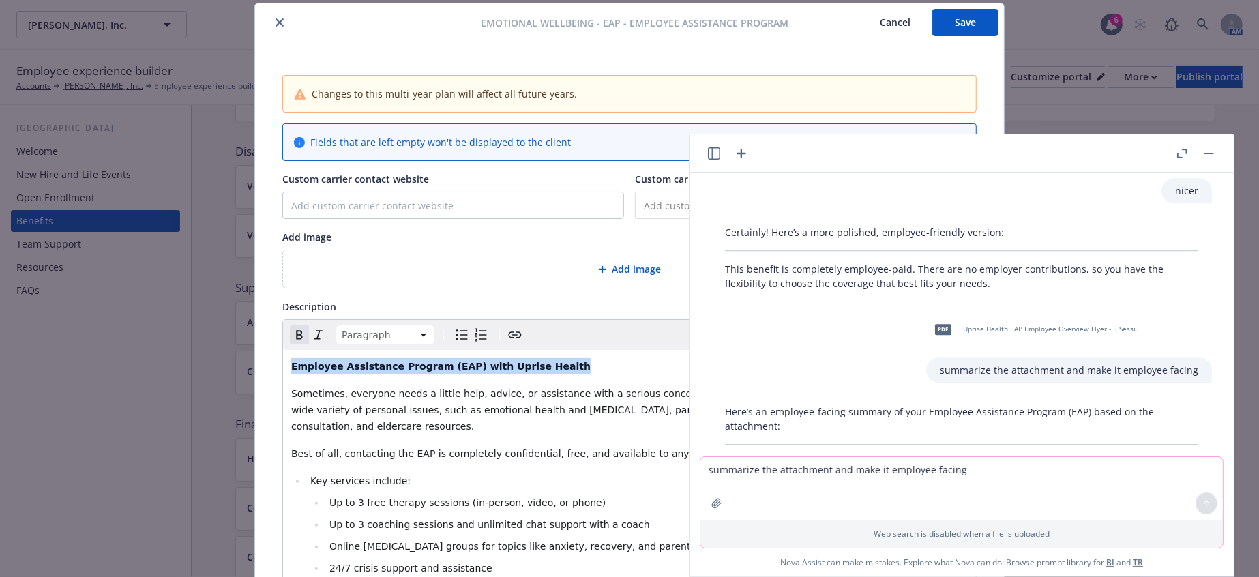
copy strong "Employee Assistance Program (EAP) with Uprise Health"
click at [1017, 484] on p "The EAP is a free, confidential resource available to all employees and their f…" at bounding box center [967, 498] width 463 height 29
drag, startPoint x: 1018, startPoint y: 342, endPoint x: 731, endPoint y: 331, distance: 286.8
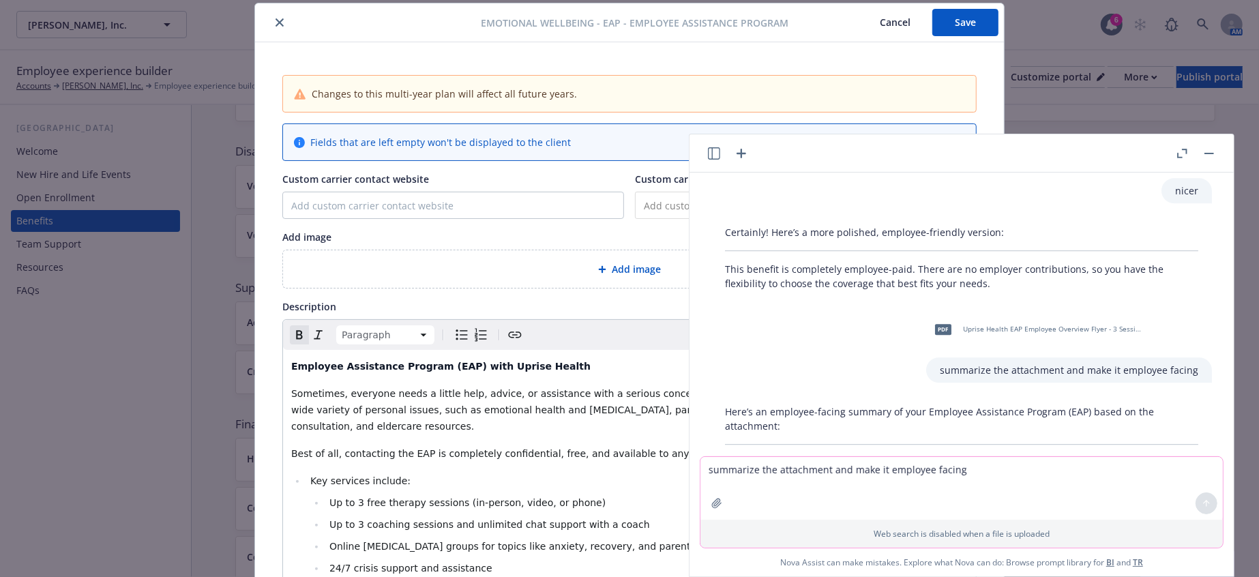
copy p "The EAP is a free, confidential resource available to all employees and their f…"
drag, startPoint x: 667, startPoint y: 448, endPoint x: 680, endPoint y: 425, distance: 26.9
click at [667, 495] on li "Up to 3 free therapy sessions (in-person, video, or phone)" at bounding box center [646, 503] width 643 height 16
click at [1218, 151] on button "button" at bounding box center [1209, 153] width 16 height 16
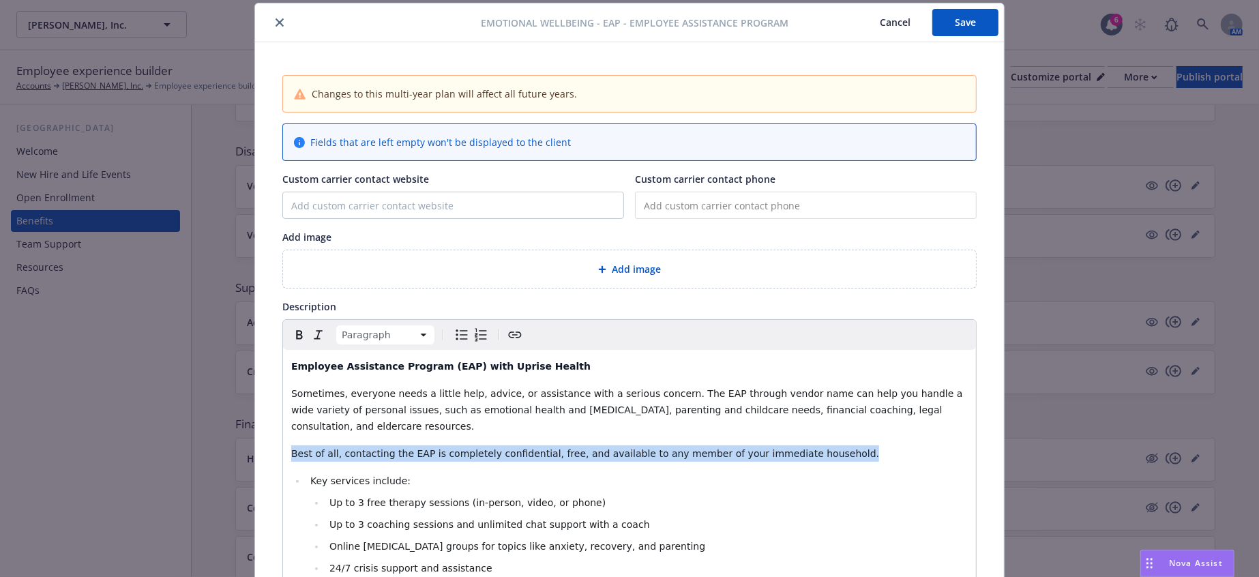
drag, startPoint x: 773, startPoint y: 407, endPoint x: 277, endPoint y: 405, distance: 496.0
click at [283, 405] on div "Employee Assistance Program (EAP) with Uprise Health Sometimes, everyone needs …" at bounding box center [629, 524] width 693 height 349
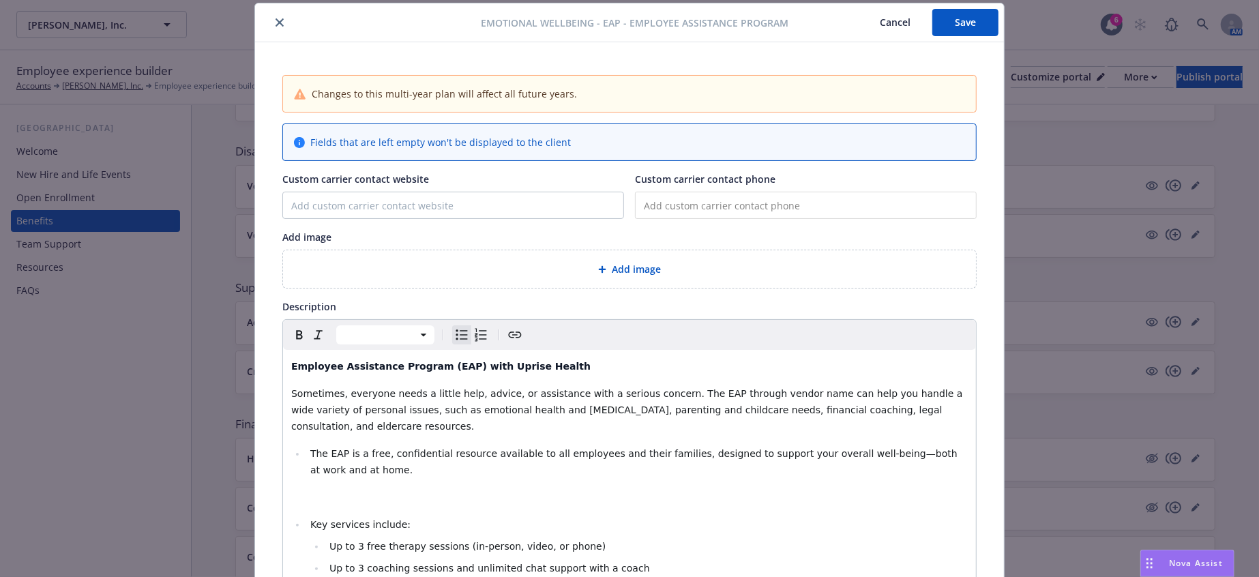
click at [310, 448] on span "The EAP is a free, confidential resource available to all employees and their f…" at bounding box center [635, 461] width 650 height 27
click at [412, 489] on p "editable markdown" at bounding box center [629, 497] width 677 height 16
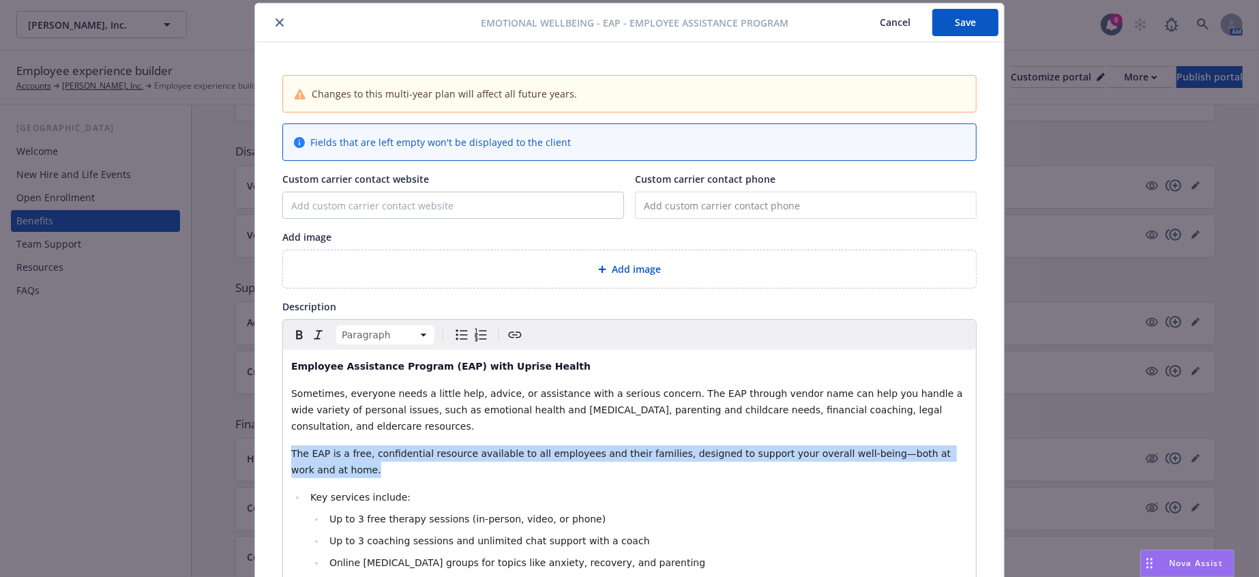
drag, startPoint x: 880, startPoint y: 407, endPoint x: 282, endPoint y: 395, distance: 598.4
click at [283, 395] on div "Employee Assistance Program (EAP) with Uprise Health Sometimes, everyone needs …" at bounding box center [629, 533] width 693 height 366
copy span "The EAP is a free, confidential resource available to all employees and their f…"
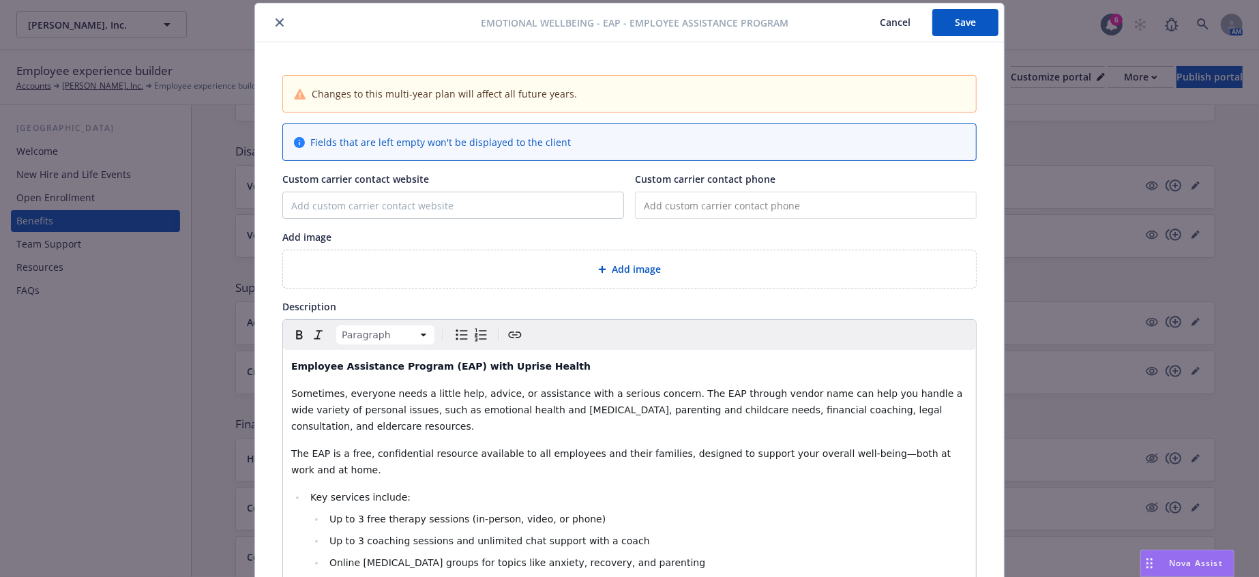
click at [817, 511] on li "Up to 3 free therapy sessions (in-person, video, or phone)" at bounding box center [646, 519] width 643 height 16
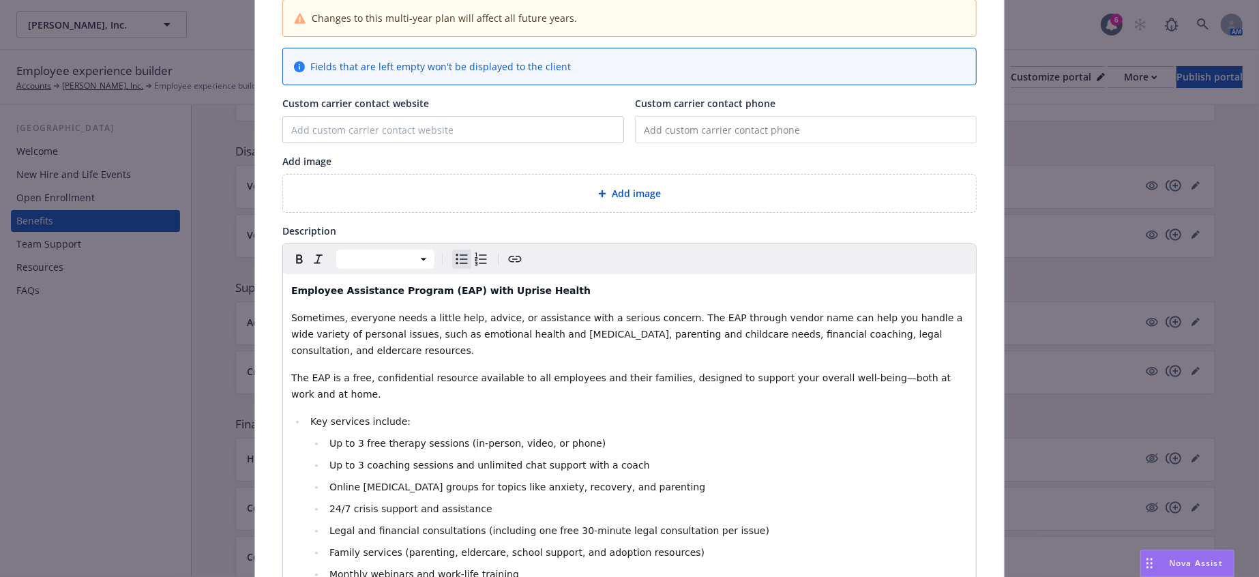
scroll to position [0, 0]
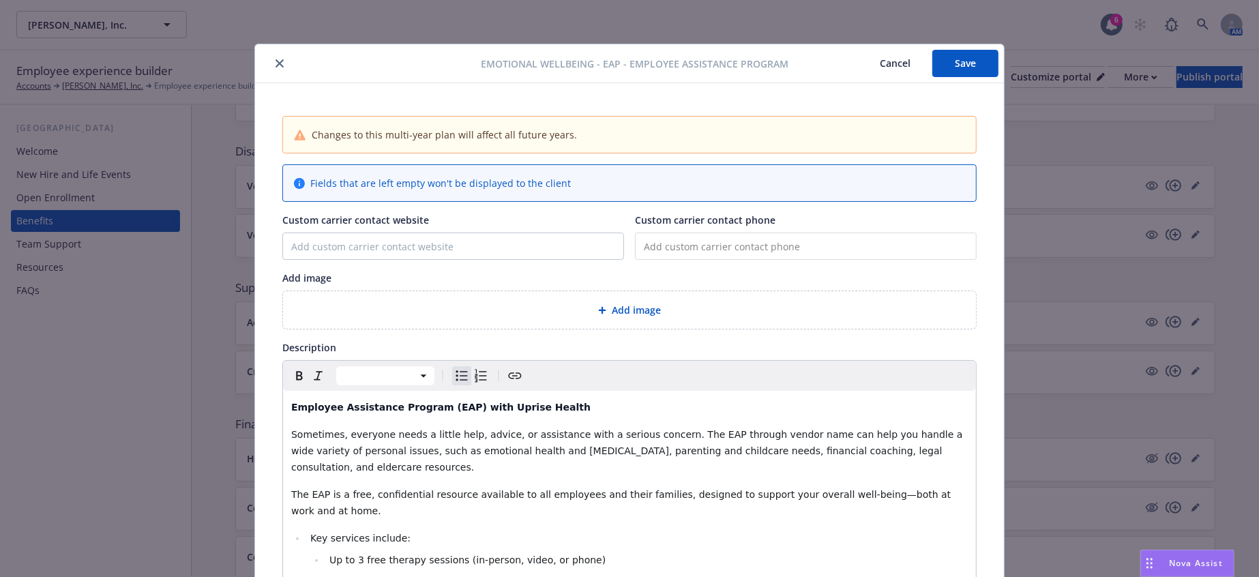
click at [675, 233] on input "tel" at bounding box center [806, 246] width 342 height 27
paste input "[PHONE_NUMBER]"
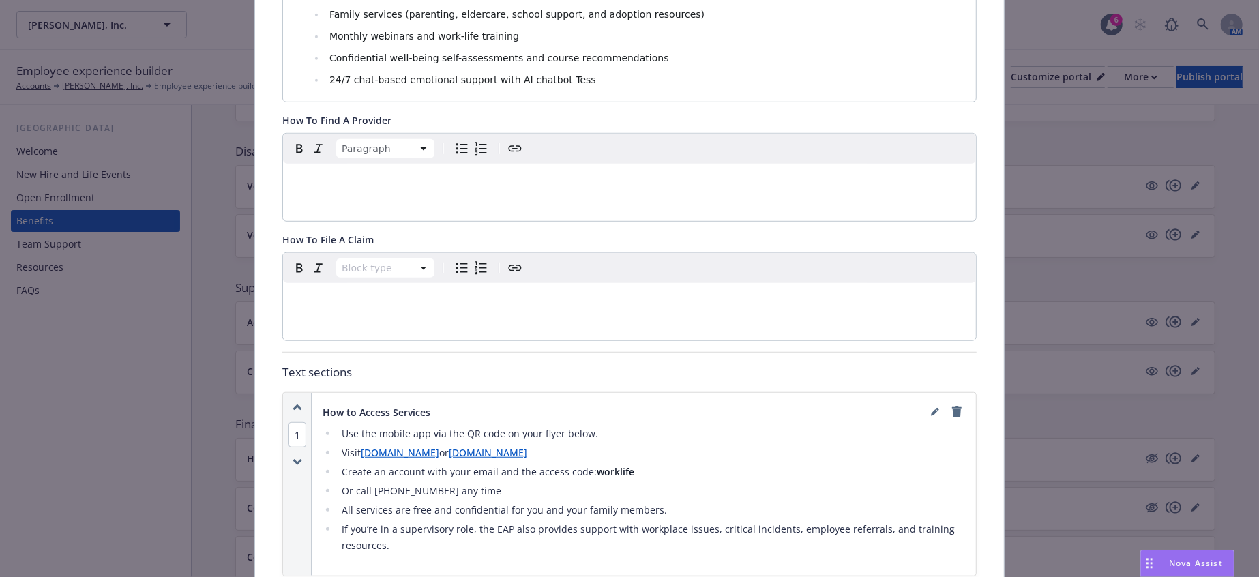
scroll to position [682, 0]
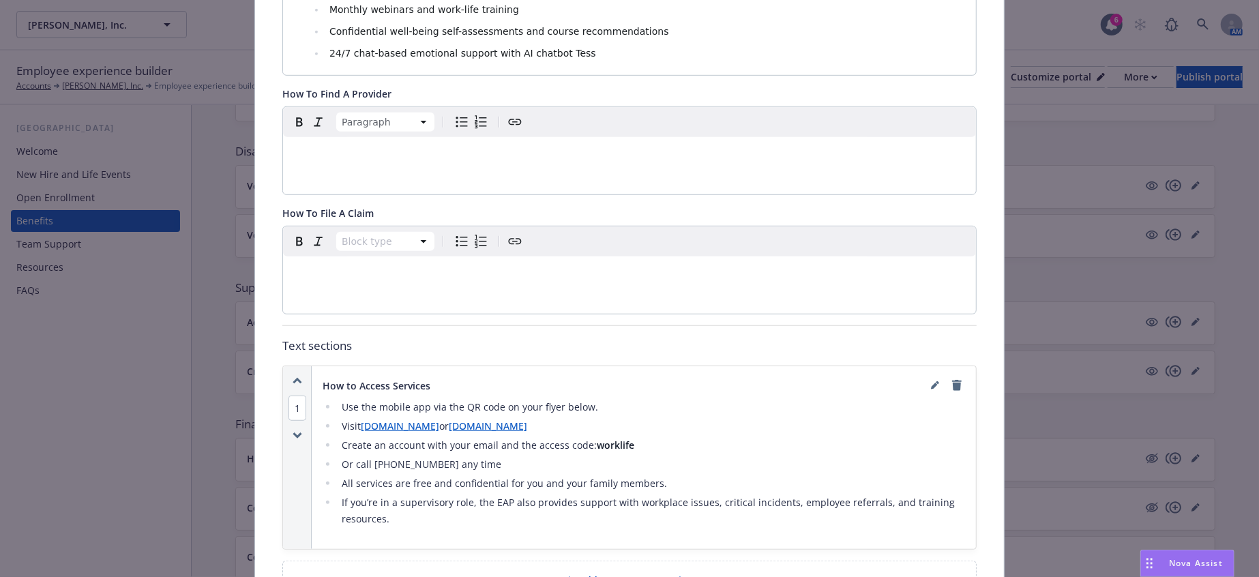
type input "[PHONE_NUMBER]"
drag, startPoint x: 553, startPoint y: 297, endPoint x: 449, endPoint y: 295, distance: 104.4
click at [449, 418] on li "Visit [DOMAIN_NAME] or [DOMAIN_NAME]" at bounding box center [652, 426] width 628 height 16
copy link "[DOMAIN_NAME]"
click at [486, 420] on link "[DOMAIN_NAME]" at bounding box center [488, 426] width 78 height 13
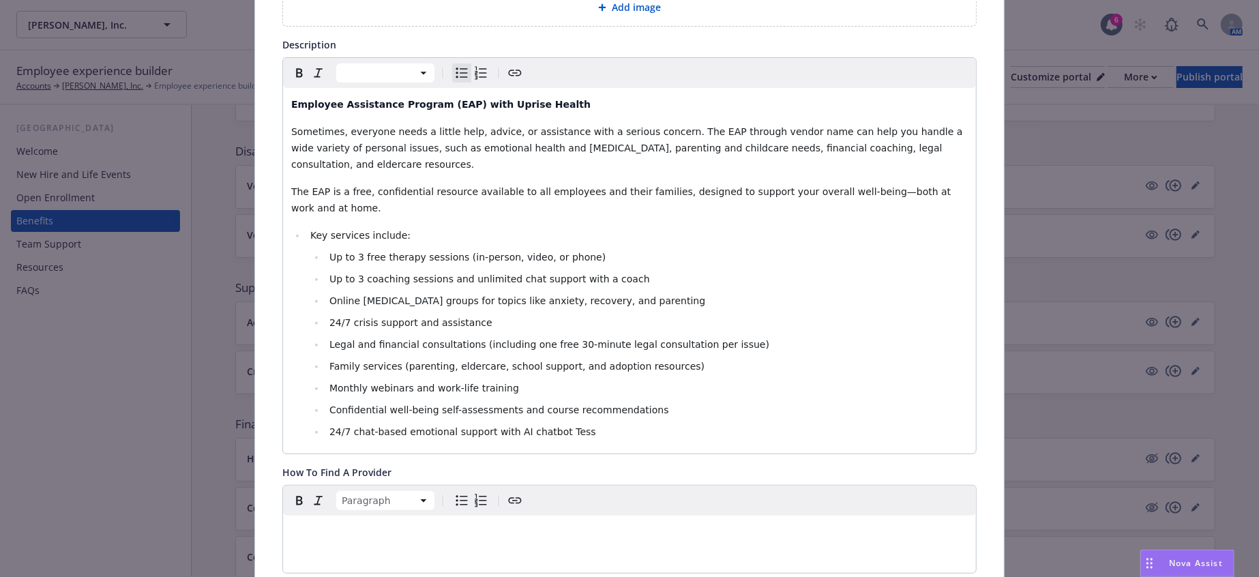
scroll to position [0, 0]
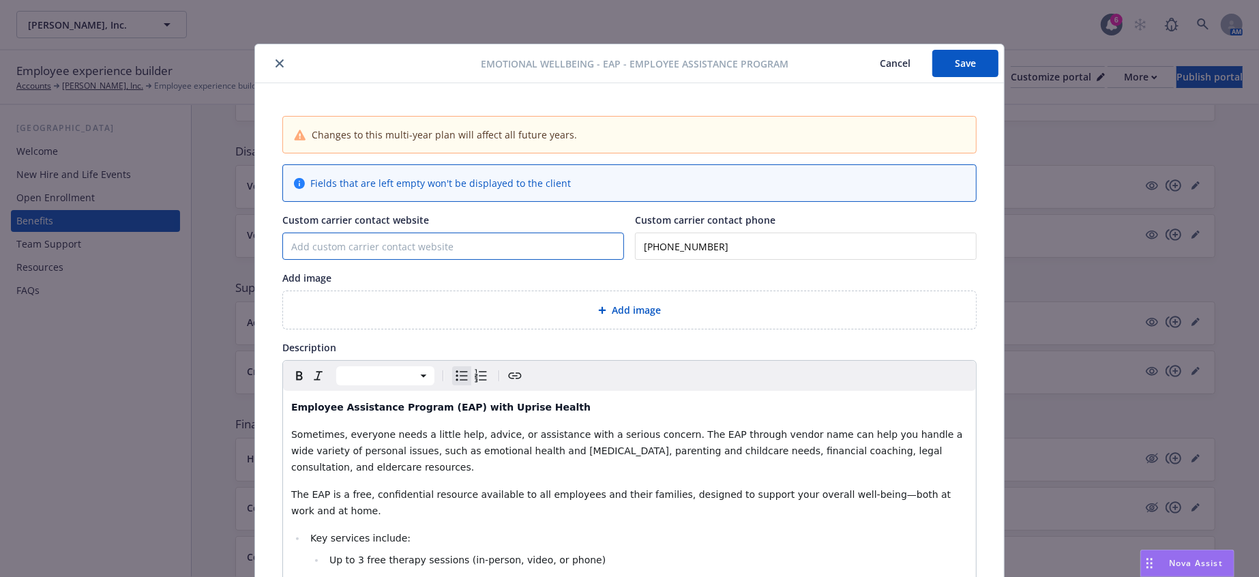
click at [321, 235] on input "Custom carrier contact website" at bounding box center [453, 246] width 340 height 26
paste input "[URL][DOMAIN_NAME]"
type input "[URL][DOMAIN_NAME]"
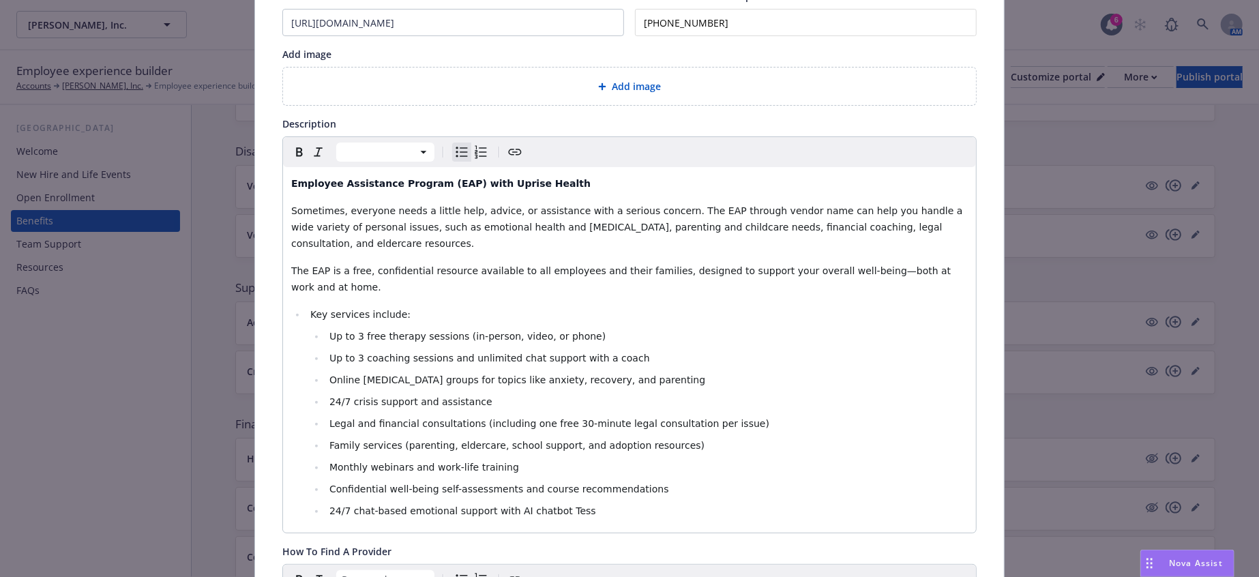
scroll to position [151, 0]
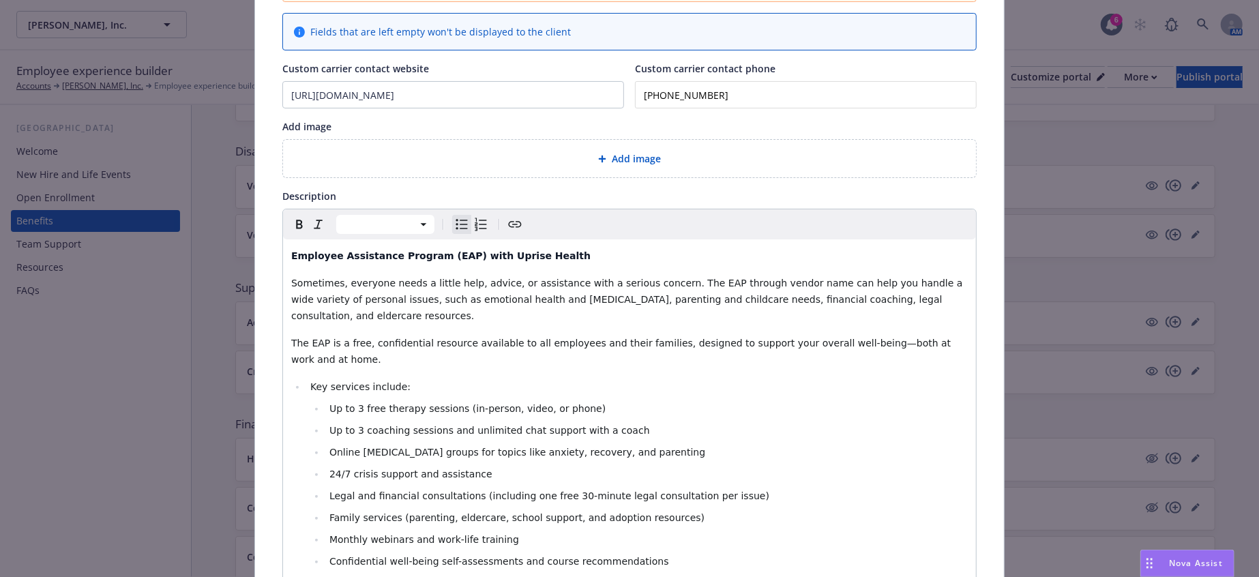
click at [468, 140] on div "Add image" at bounding box center [629, 159] width 693 height 38
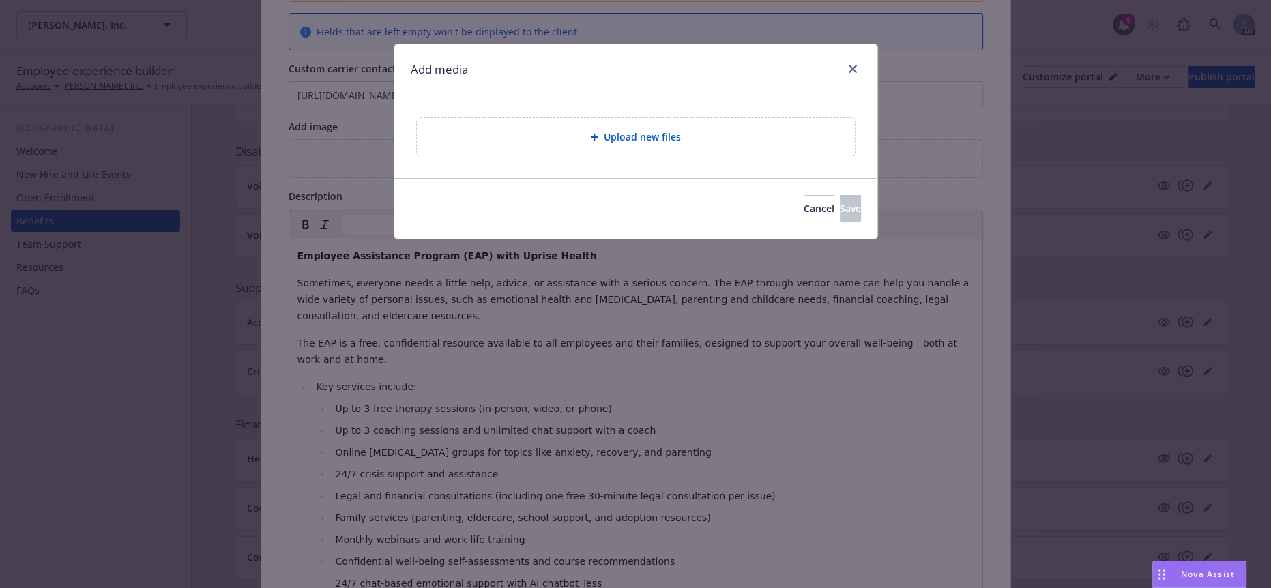
click at [568, 140] on div "Upload new files" at bounding box center [636, 137] width 438 height 38
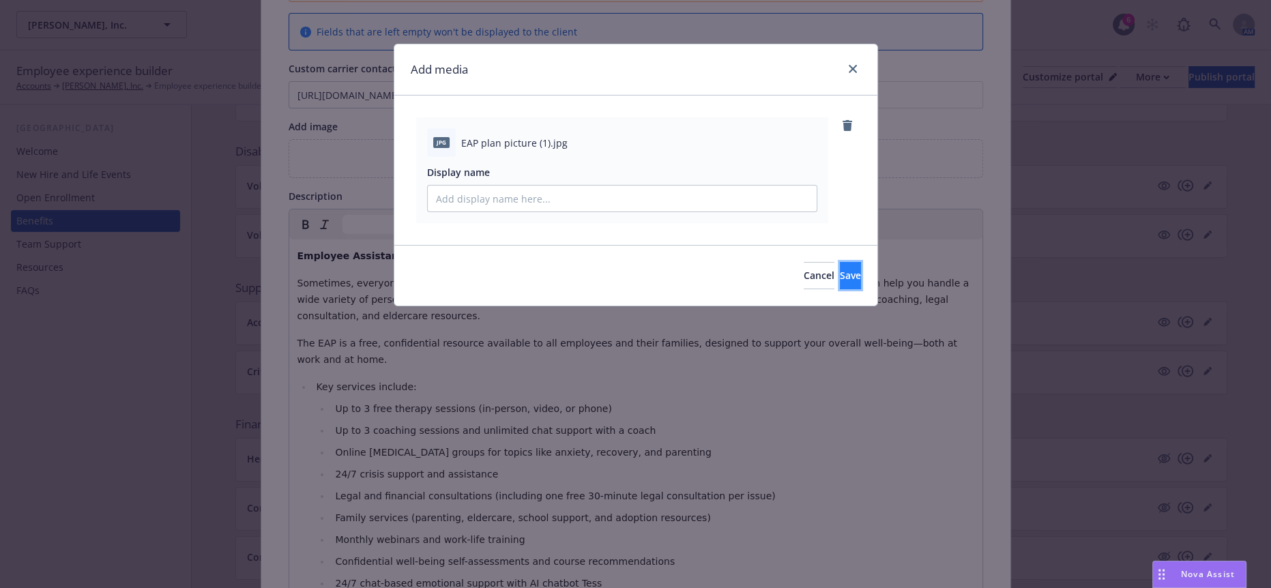
click at [840, 269] on span "Save" at bounding box center [850, 275] width 21 height 13
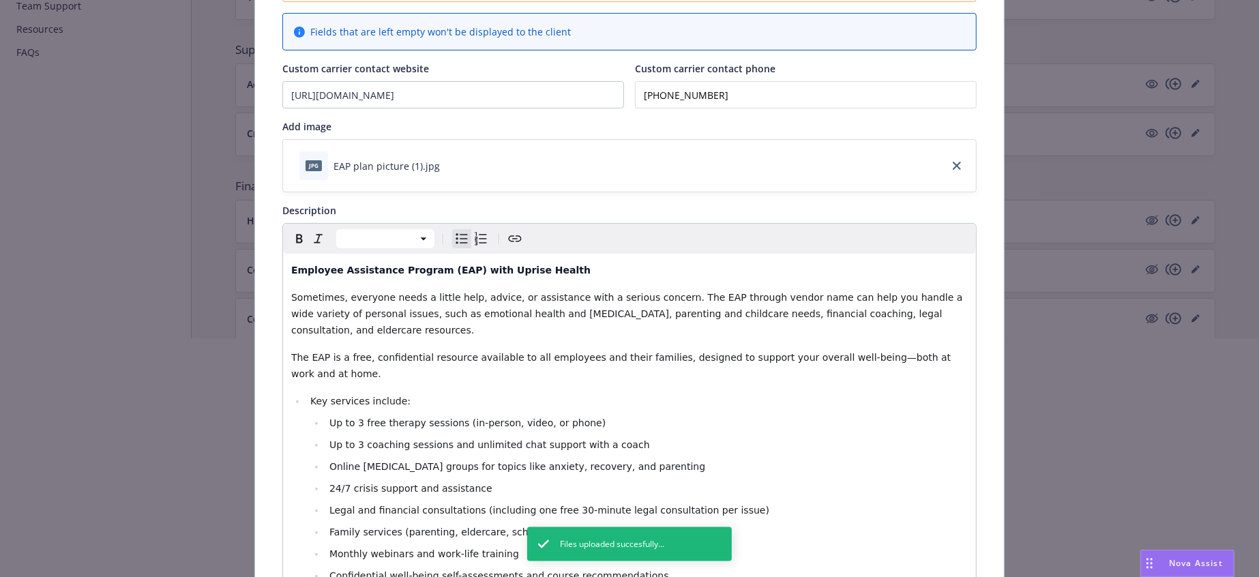
scroll to position [240, 0]
click at [814, 203] on div "Description" at bounding box center [629, 210] width 694 height 14
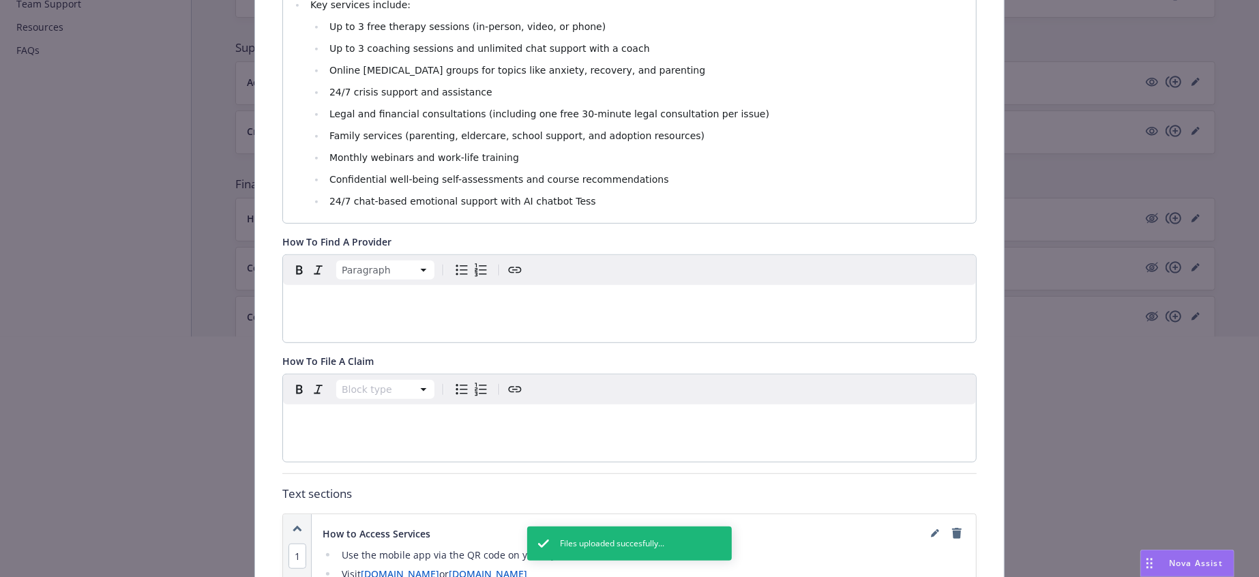
scroll to position [682, 0]
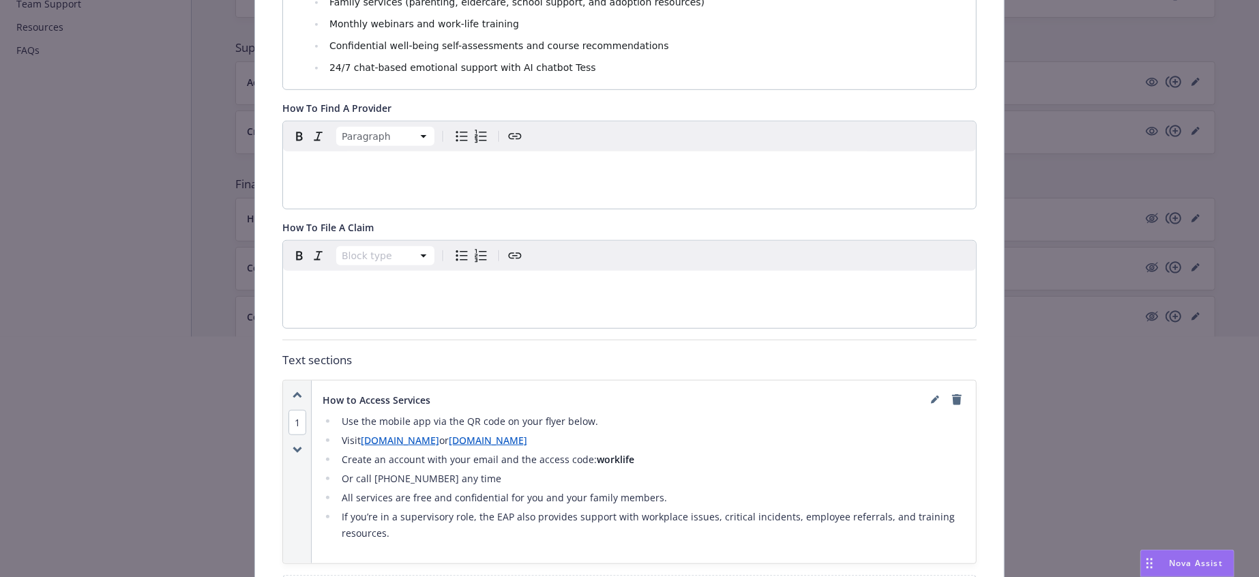
click at [977, 379] on div at bounding box center [629, 380] width 1259 height 87
click at [969, 540] on div at bounding box center [629, 555] width 1259 height 87
click at [958, 544] on div at bounding box center [629, 555] width 1259 height 87
click at [967, 540] on div at bounding box center [629, 555] width 1259 height 87
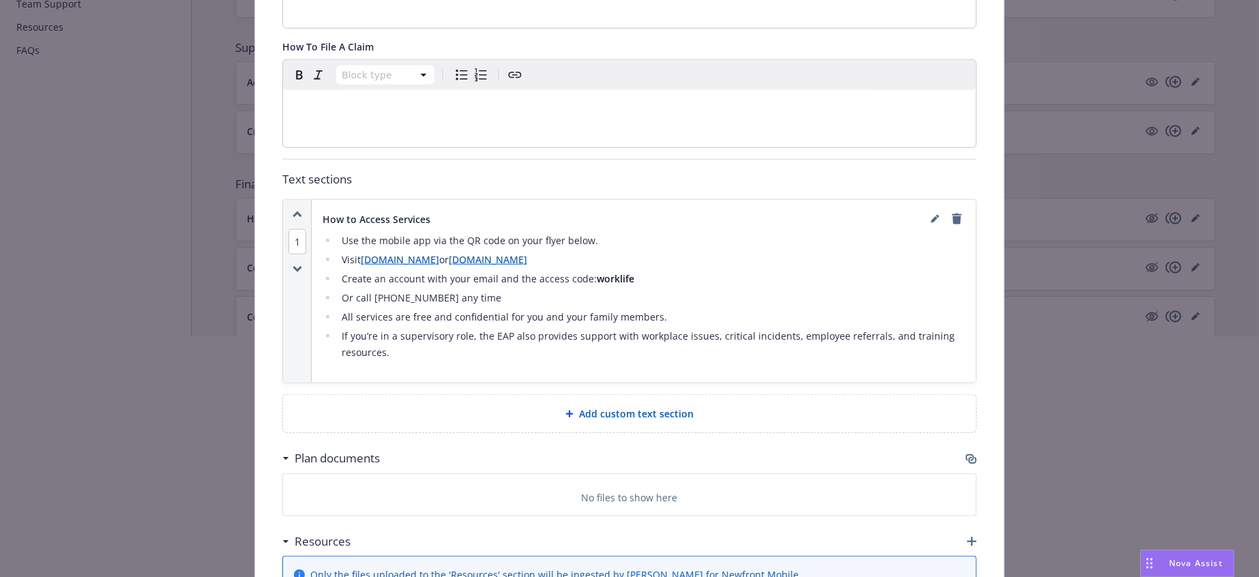
click at [967, 360] on div at bounding box center [629, 380] width 1259 height 87
click at [552, 436] on div at bounding box center [629, 467] width 1259 height 87
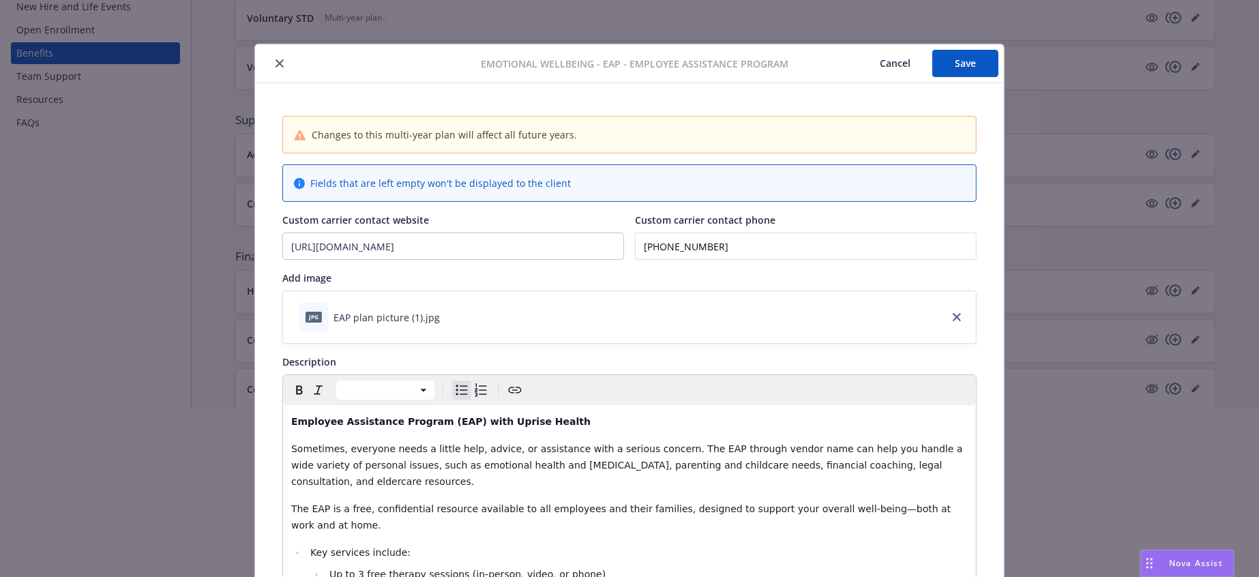
scroll to position [0, 0]
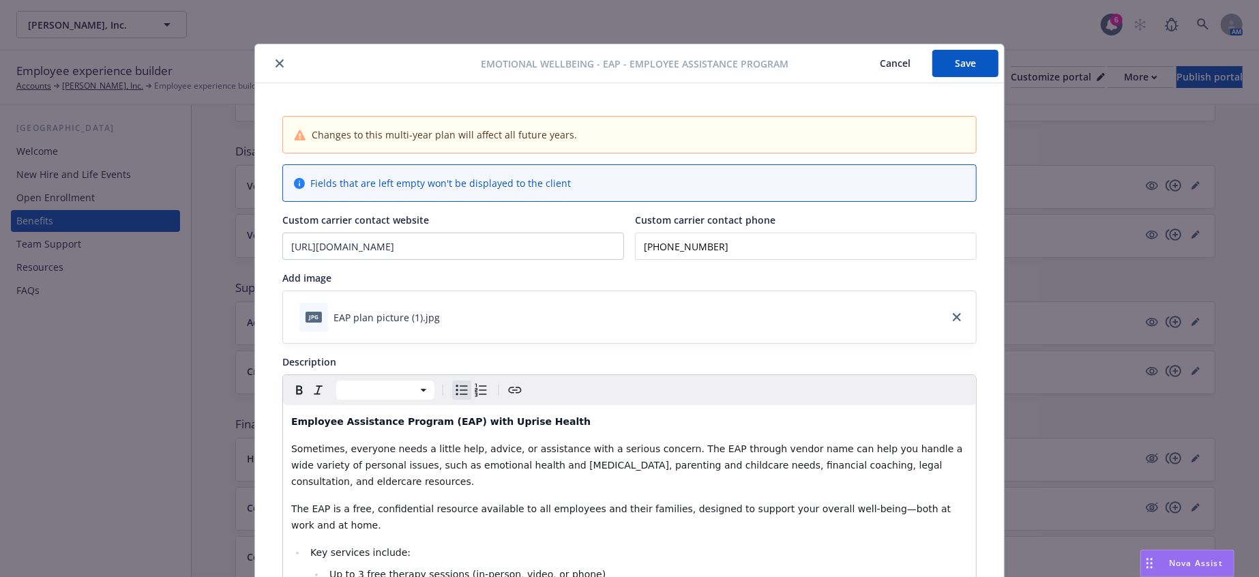
click at [951, 67] on button "Save" at bounding box center [966, 63] width 66 height 27
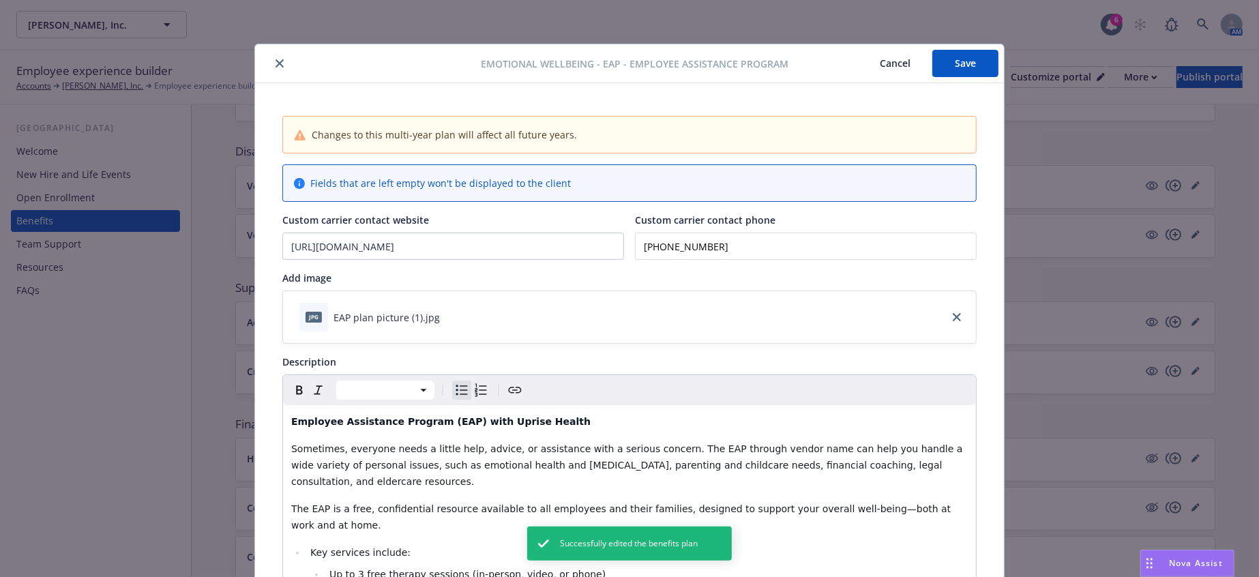
click at [276, 60] on icon "close" at bounding box center [280, 63] width 8 height 8
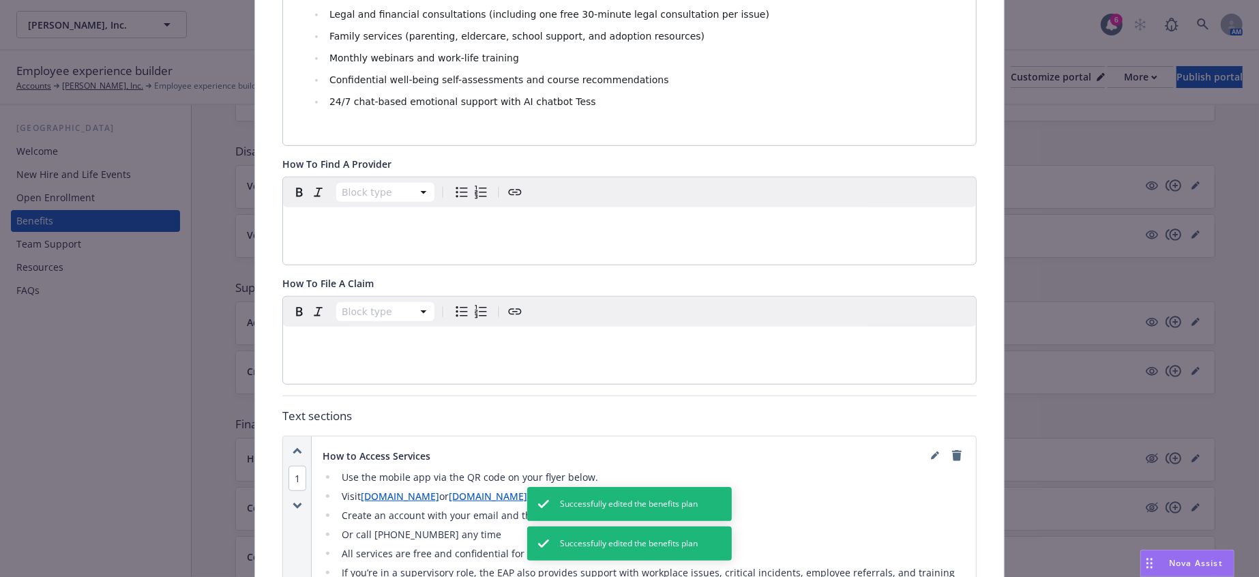
scroll to position [881, 0]
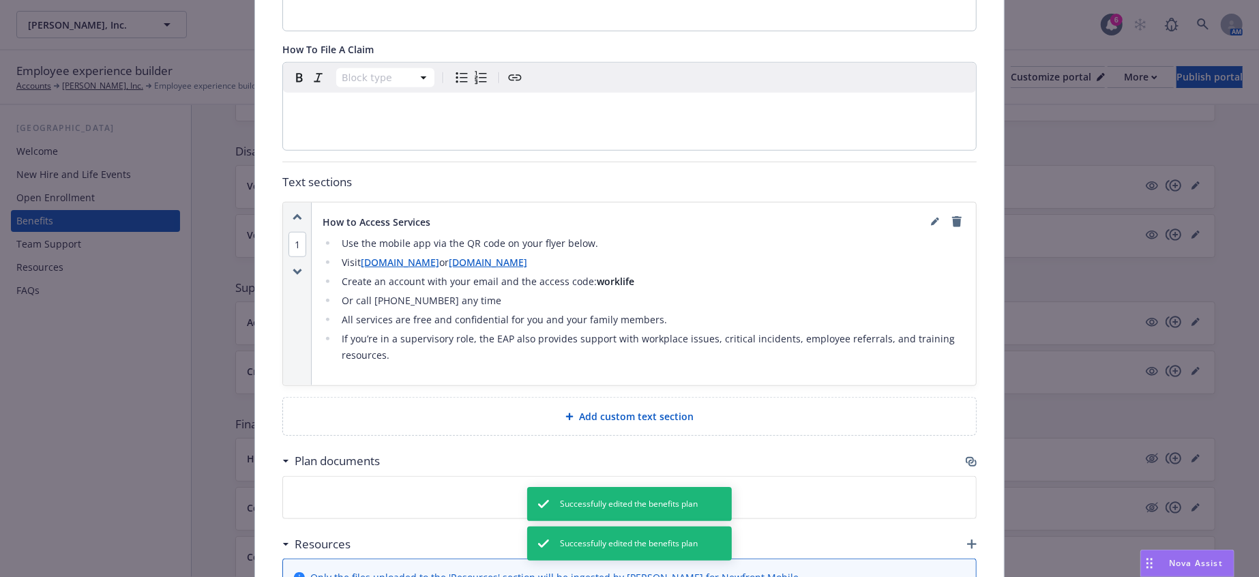
click at [967, 530] on div "Resources" at bounding box center [629, 544] width 694 height 29
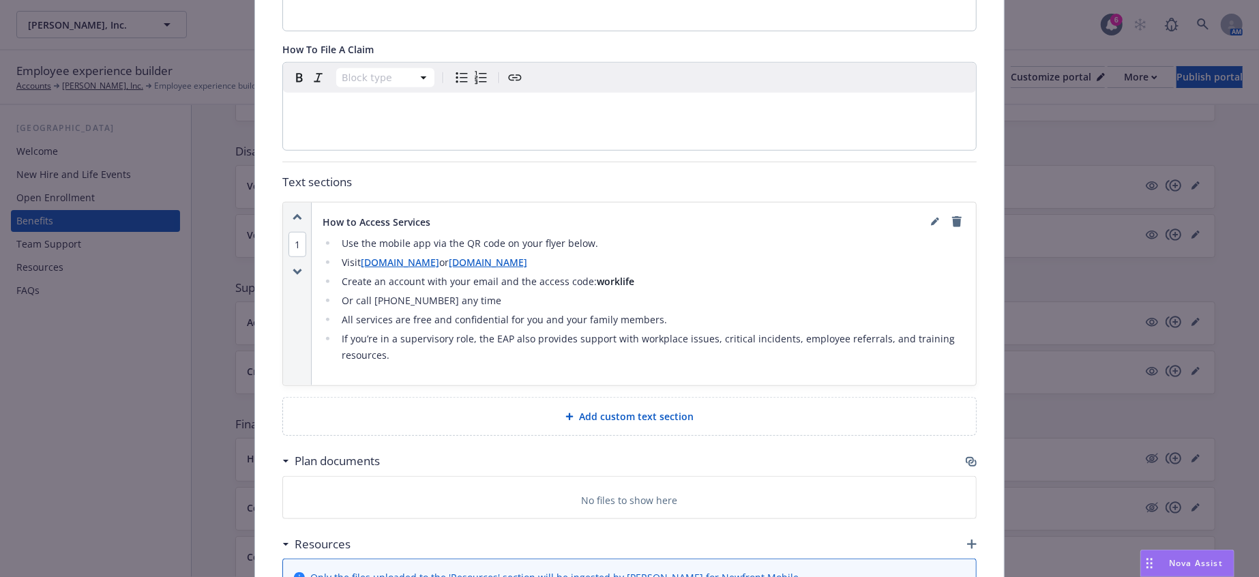
click at [967, 540] on icon "button" at bounding box center [972, 545] width 10 height 10
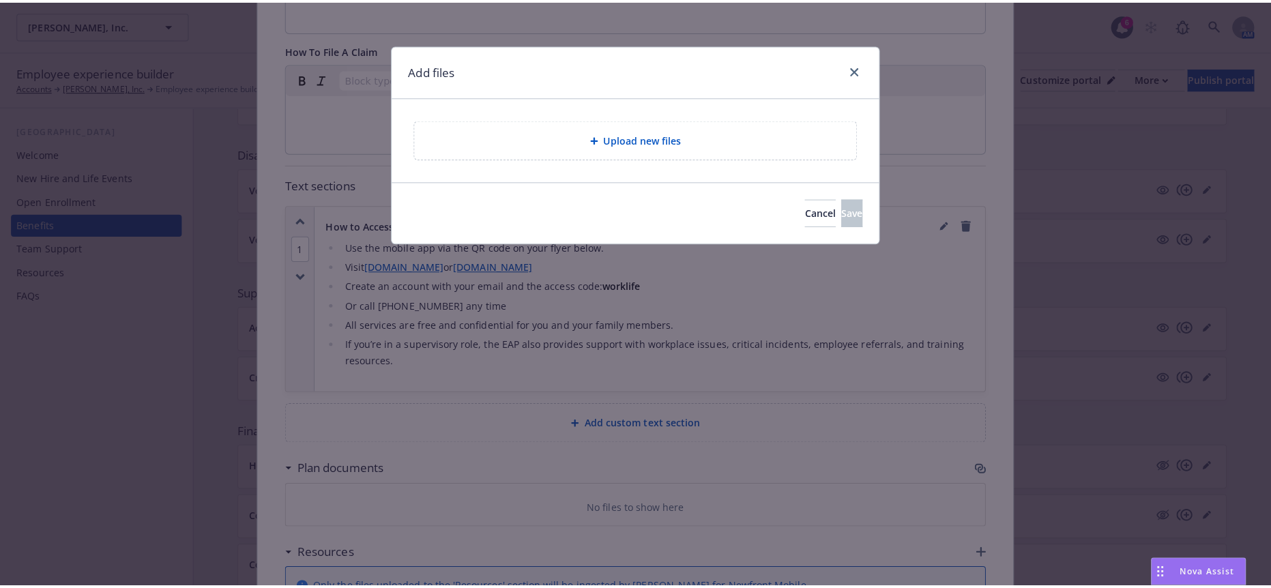
scroll to position [870, 0]
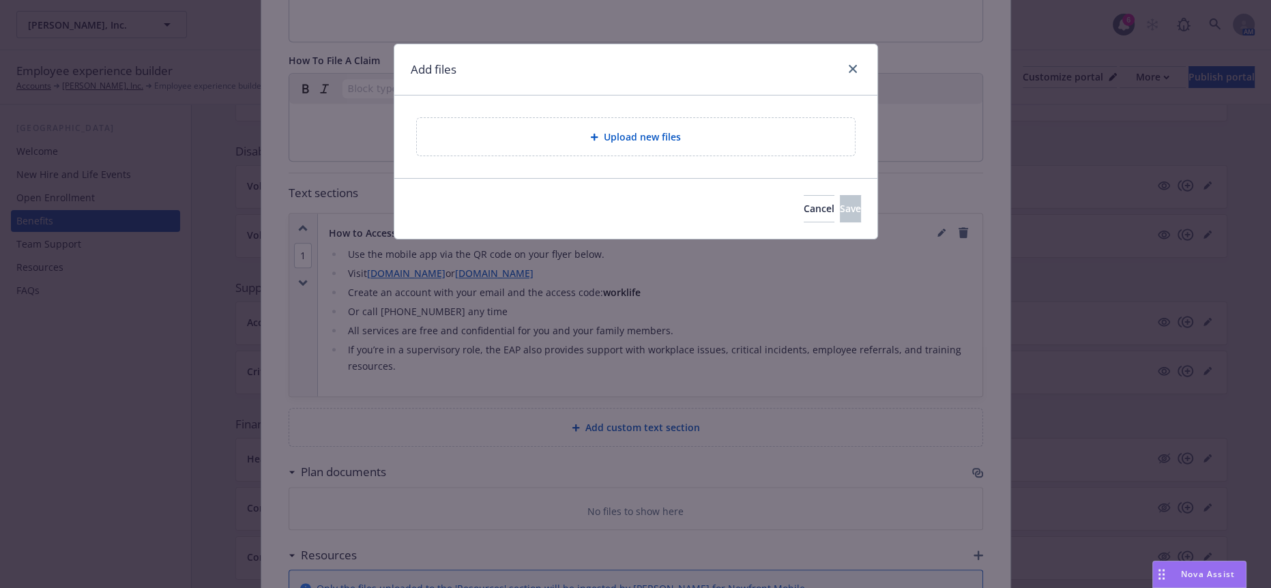
click at [606, 132] on span "Upload new files" at bounding box center [642, 137] width 77 height 14
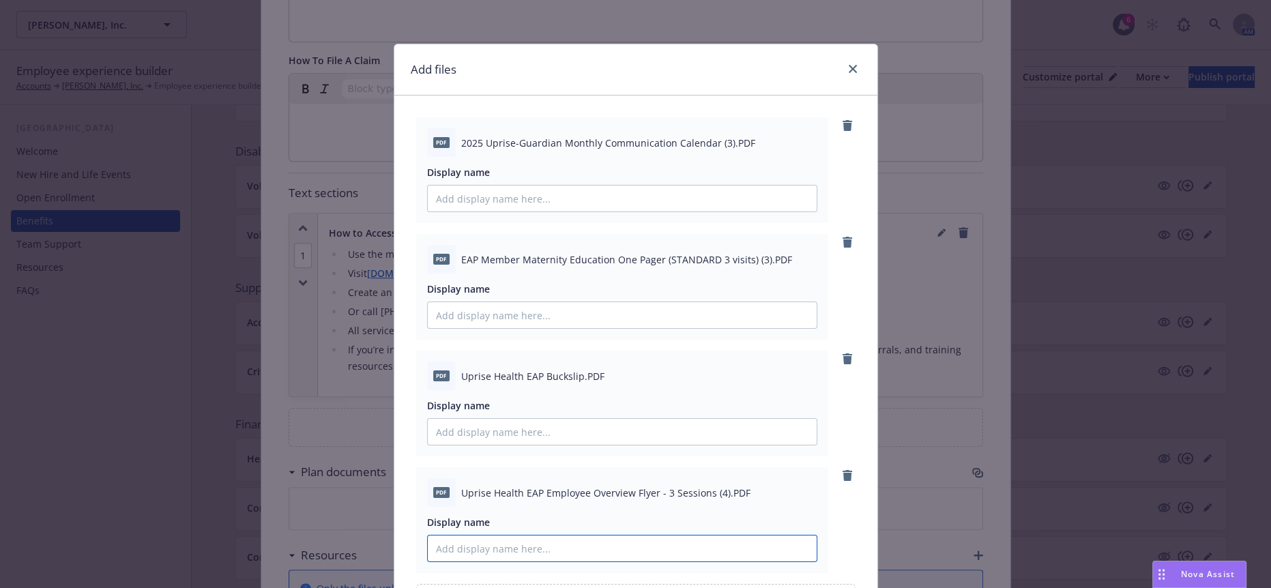
click at [524, 211] on input "Display name" at bounding box center [622, 199] width 389 height 26
paste input "Guardian Uprise Health EAP Employee Overview Flyer"
type input "Guardian Uprise Health EAP Employee Overview Flyer"
click at [501, 196] on input "Display name" at bounding box center [622, 199] width 389 height 26
paste input "PDF Guardian Uprise Health Monthly Communication Calendar"
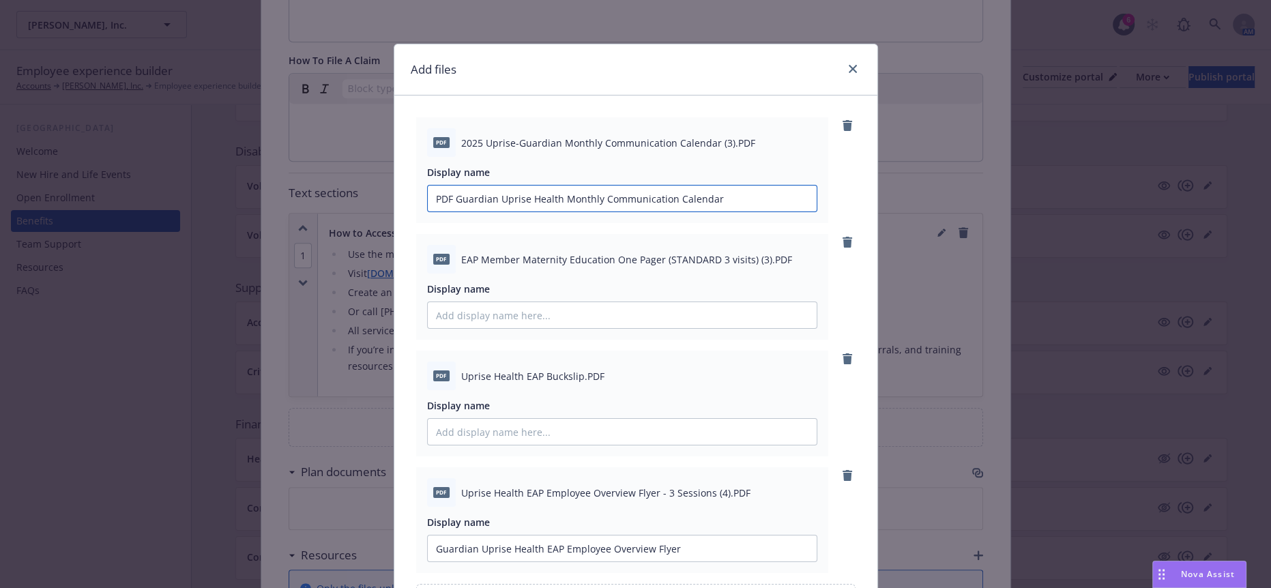
drag, startPoint x: 447, startPoint y: 187, endPoint x: 405, endPoint y: 184, distance: 42.4
click at [405, 184] on div "PDF 2025 Uprise-Guardian Monthly Communication Calendar (3).PDF Display name PD…" at bounding box center [635, 370] width 483 height 549
type input "Guardian Uprise Health Monthly Communication Calendar"
click at [509, 211] on input "Display name" at bounding box center [622, 199] width 389 height 26
click at [511, 415] on div "PDF Uprise Health EAP Buckslip.PDF Display name" at bounding box center [622, 404] width 412 height 106
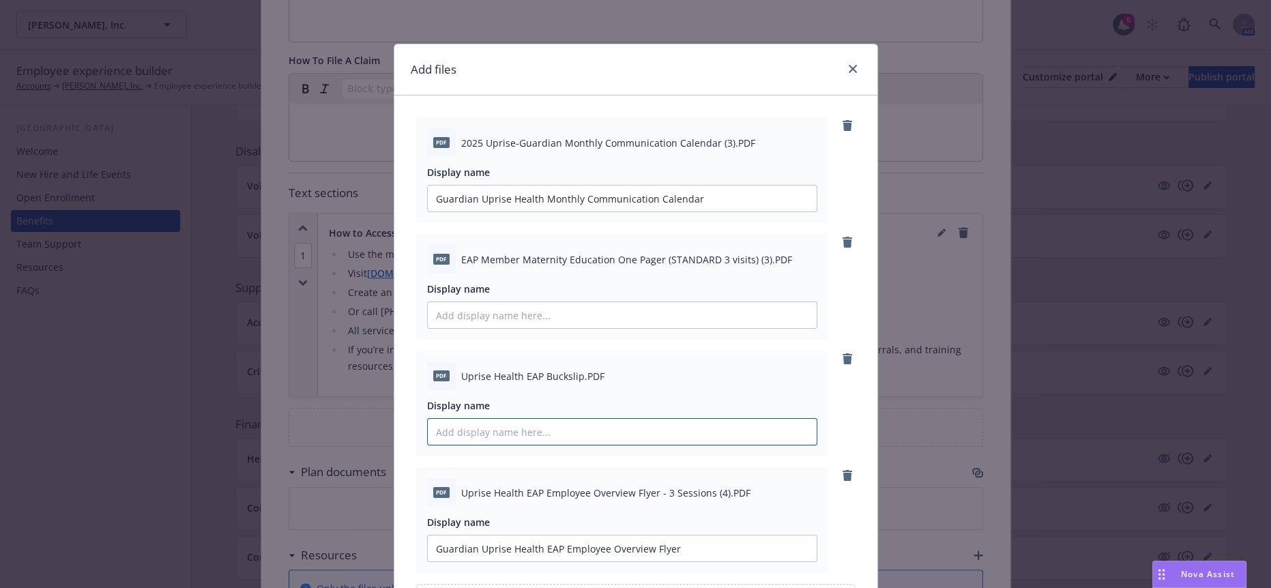
click at [511, 211] on input "Display name" at bounding box center [622, 199] width 389 height 26
paste input "F Guardian Uprise Health EAP Wallet Card"
drag, startPoint x: 431, startPoint y: 398, endPoint x: 394, endPoint y: 390, distance: 37.7
click at [394, 390] on div "PDF 2025 Uprise-Guardian Monthly Communication Calendar (3).PDF Display name Gu…" at bounding box center [635, 370] width 483 height 549
type input "Guardian Uprise Health EAP Wallet Card"
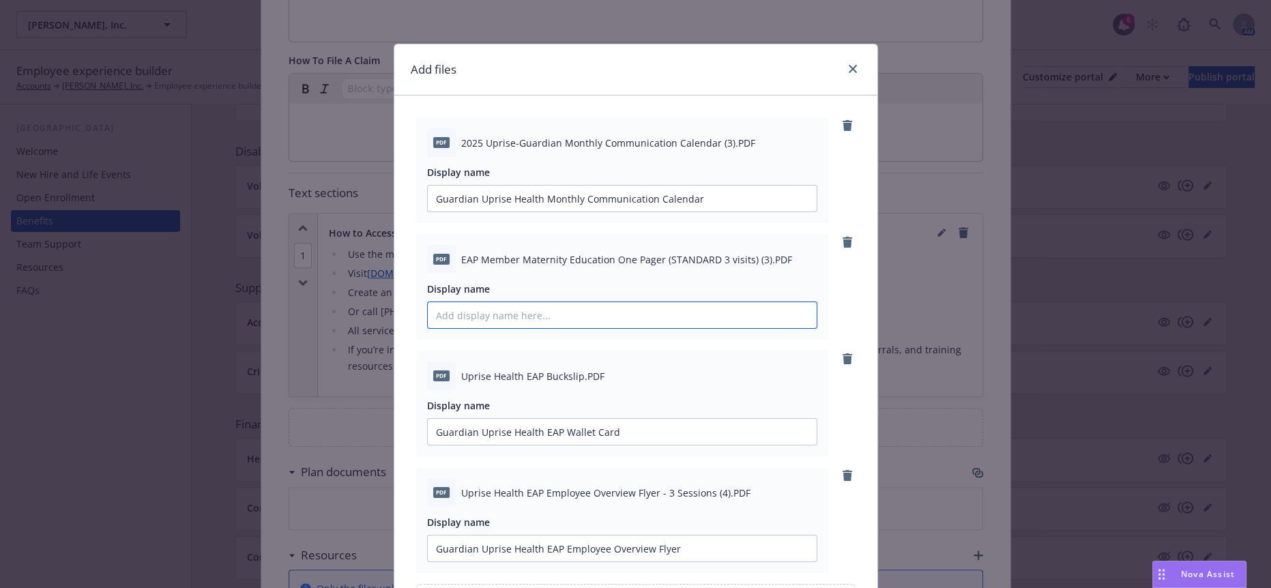
click at [478, 211] on input "Display name" at bounding box center [622, 199] width 389 height 26
paste input "Guardian Uprise Health EAP Member Maternity Education"
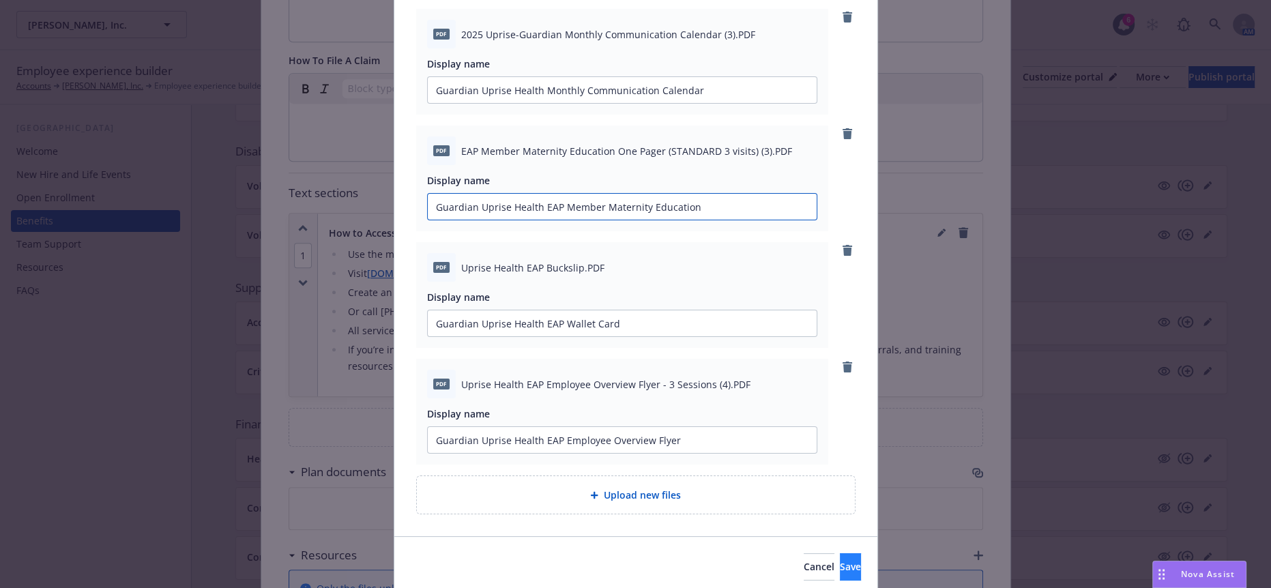
type input "Guardian Uprise Health EAP Member Maternity Education"
click at [840, 553] on button "Save" at bounding box center [850, 566] width 21 height 27
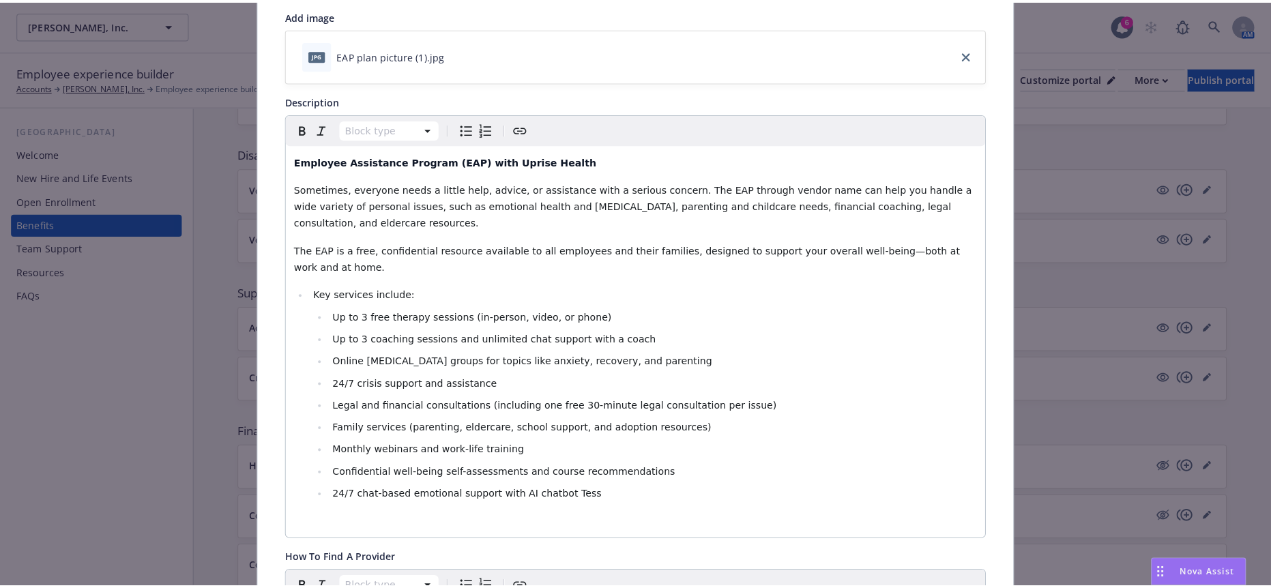
scroll to position [0, 0]
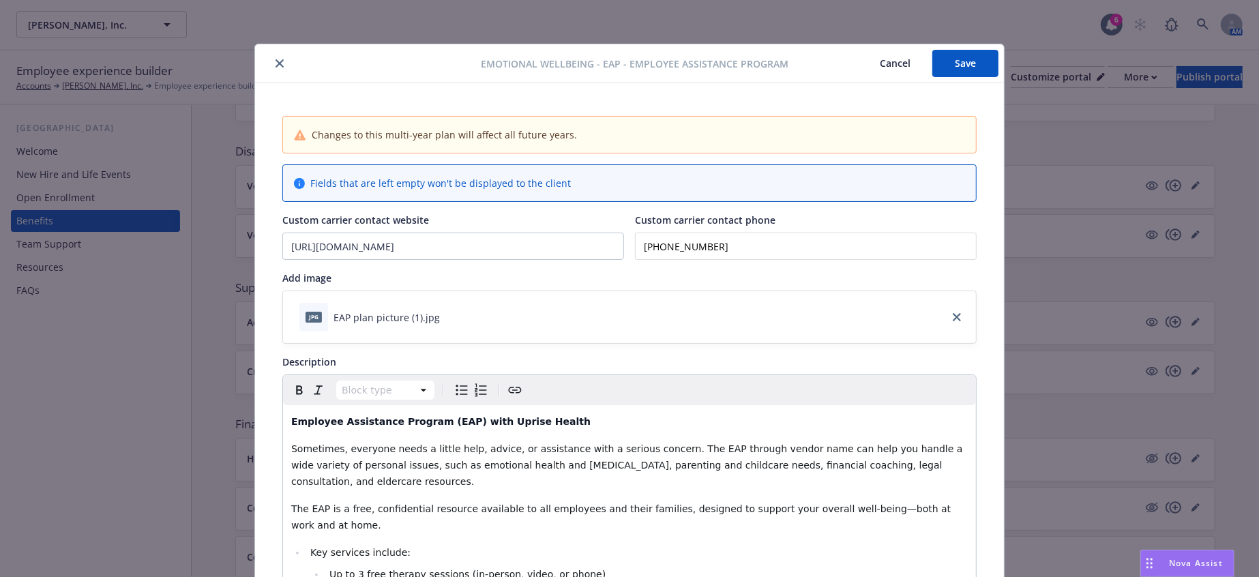
click at [966, 64] on button "Save" at bounding box center [966, 63] width 66 height 27
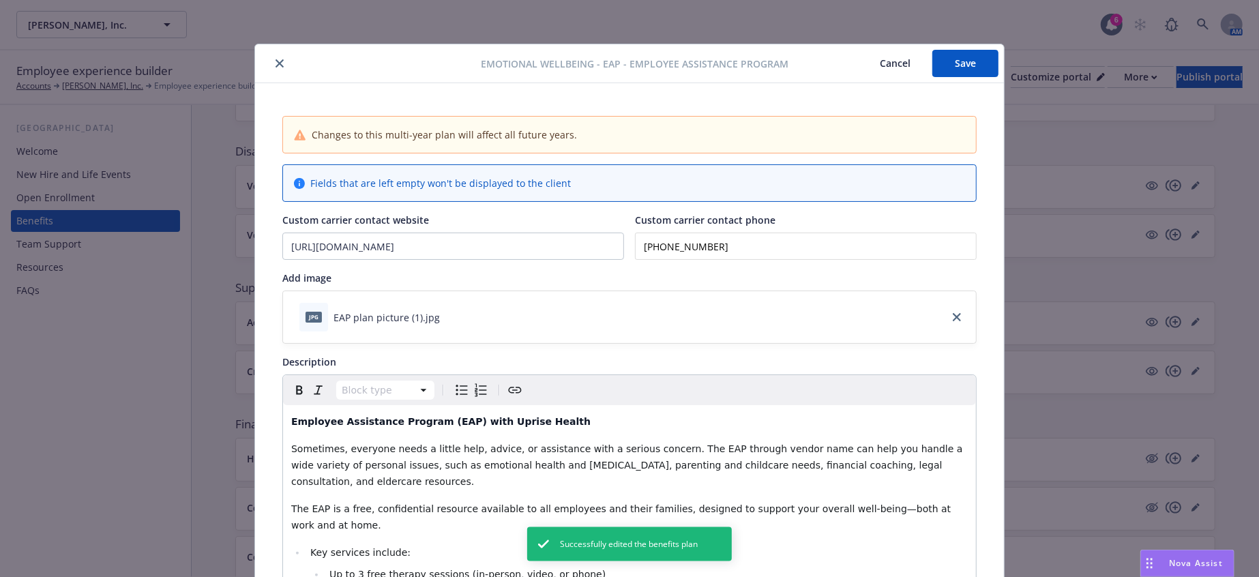
click at [275, 62] on button "close" at bounding box center [280, 63] width 16 height 16
